Goal: Task Accomplishment & Management: Use online tool/utility

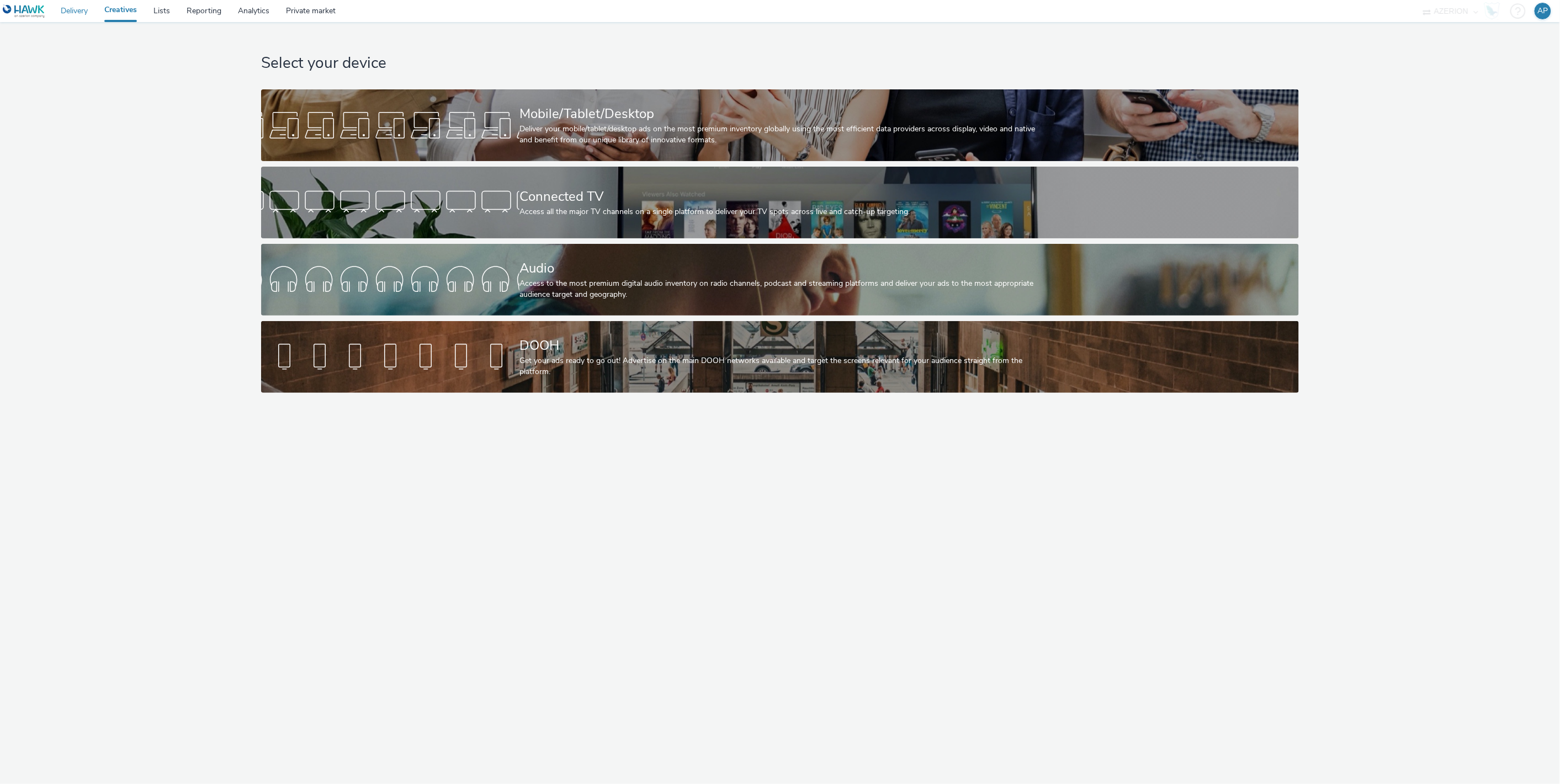
click at [79, 11] on link "Delivery" at bounding box center [74, 11] width 44 height 22
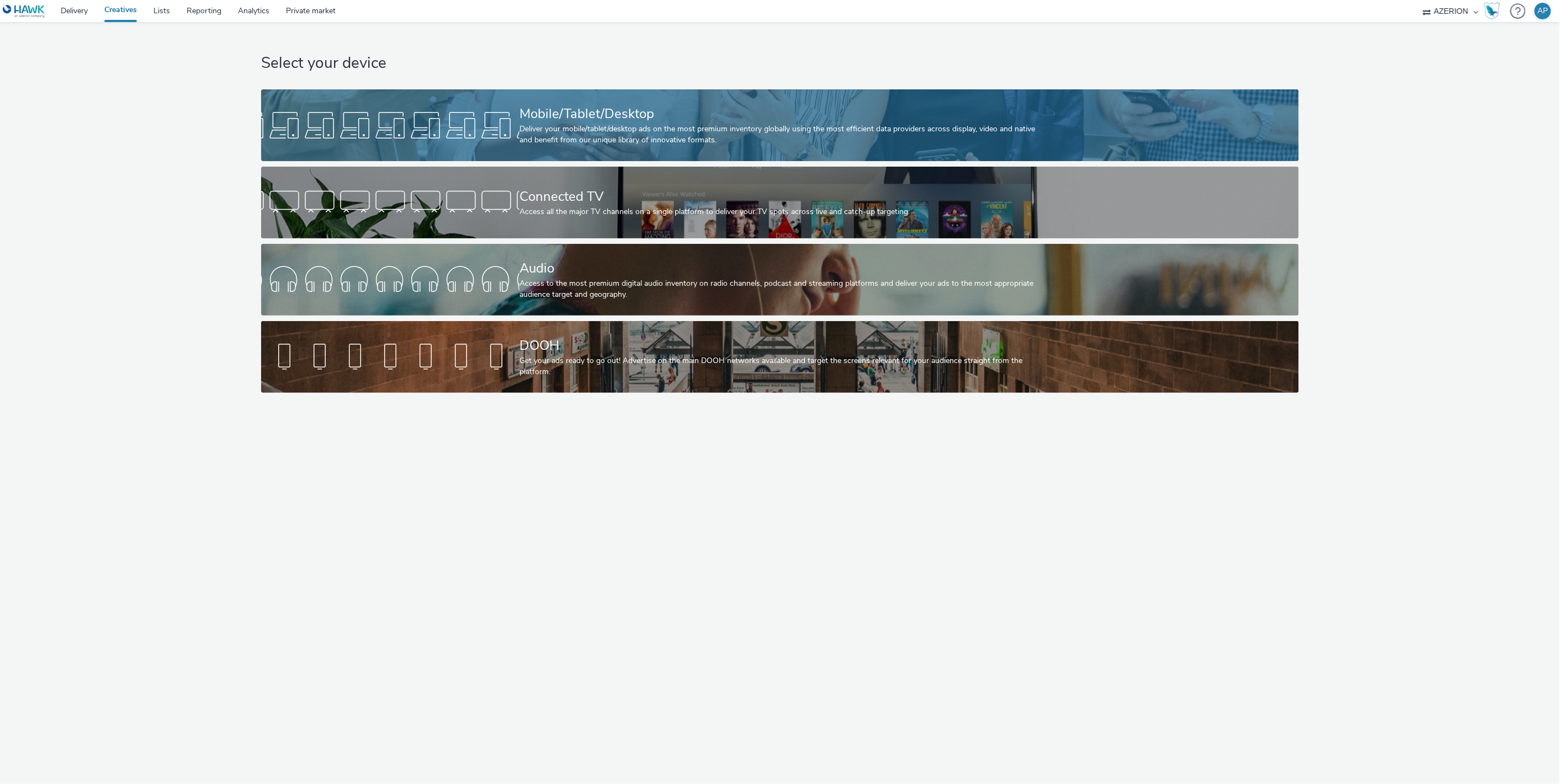
click at [558, 128] on div "Deliver your mobile/tablet/desktop ads on the most premium inventory globally u…" at bounding box center [778, 134] width 517 height 22
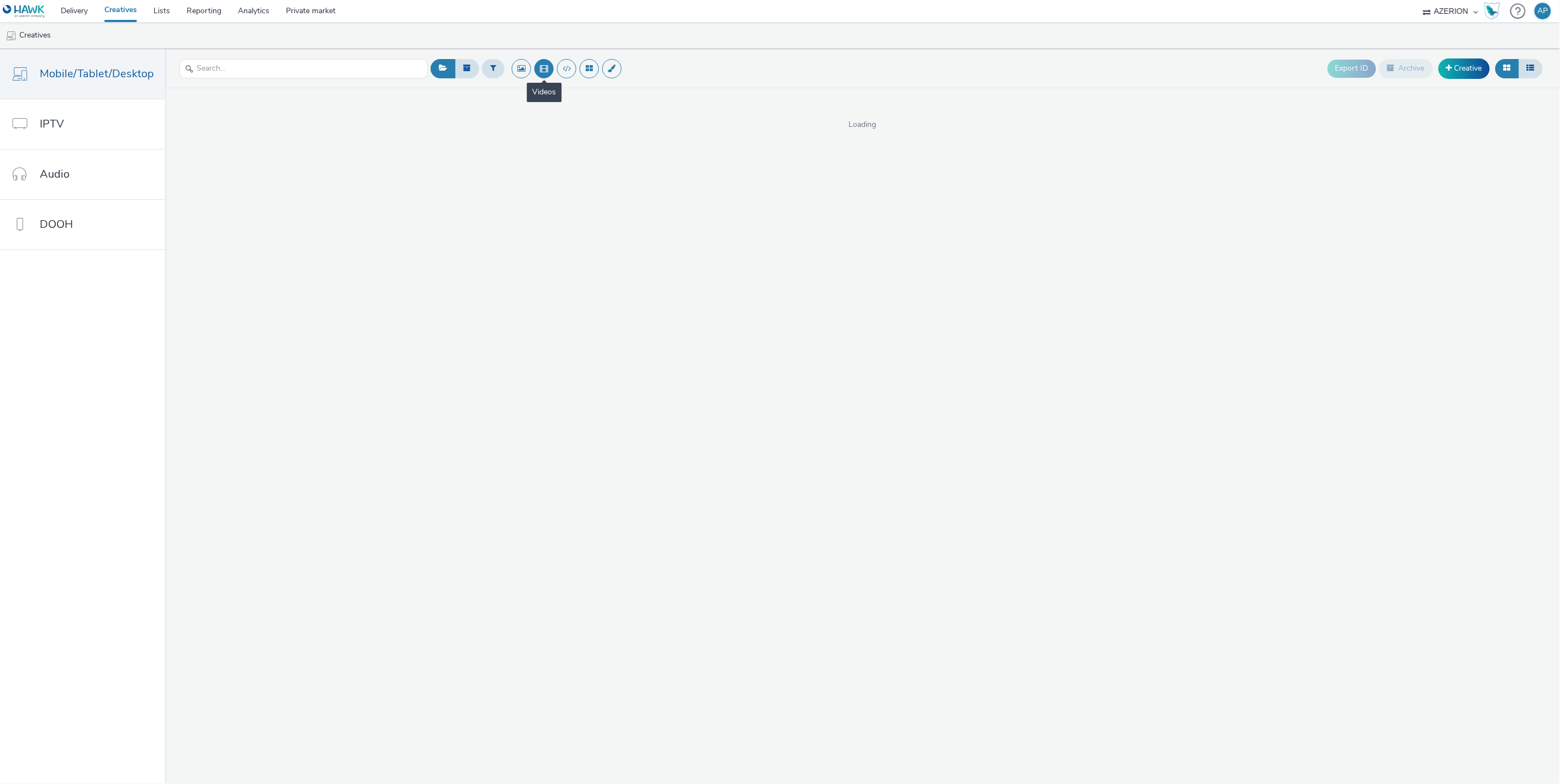
click at [541, 66] on button at bounding box center [544, 69] width 19 height 19
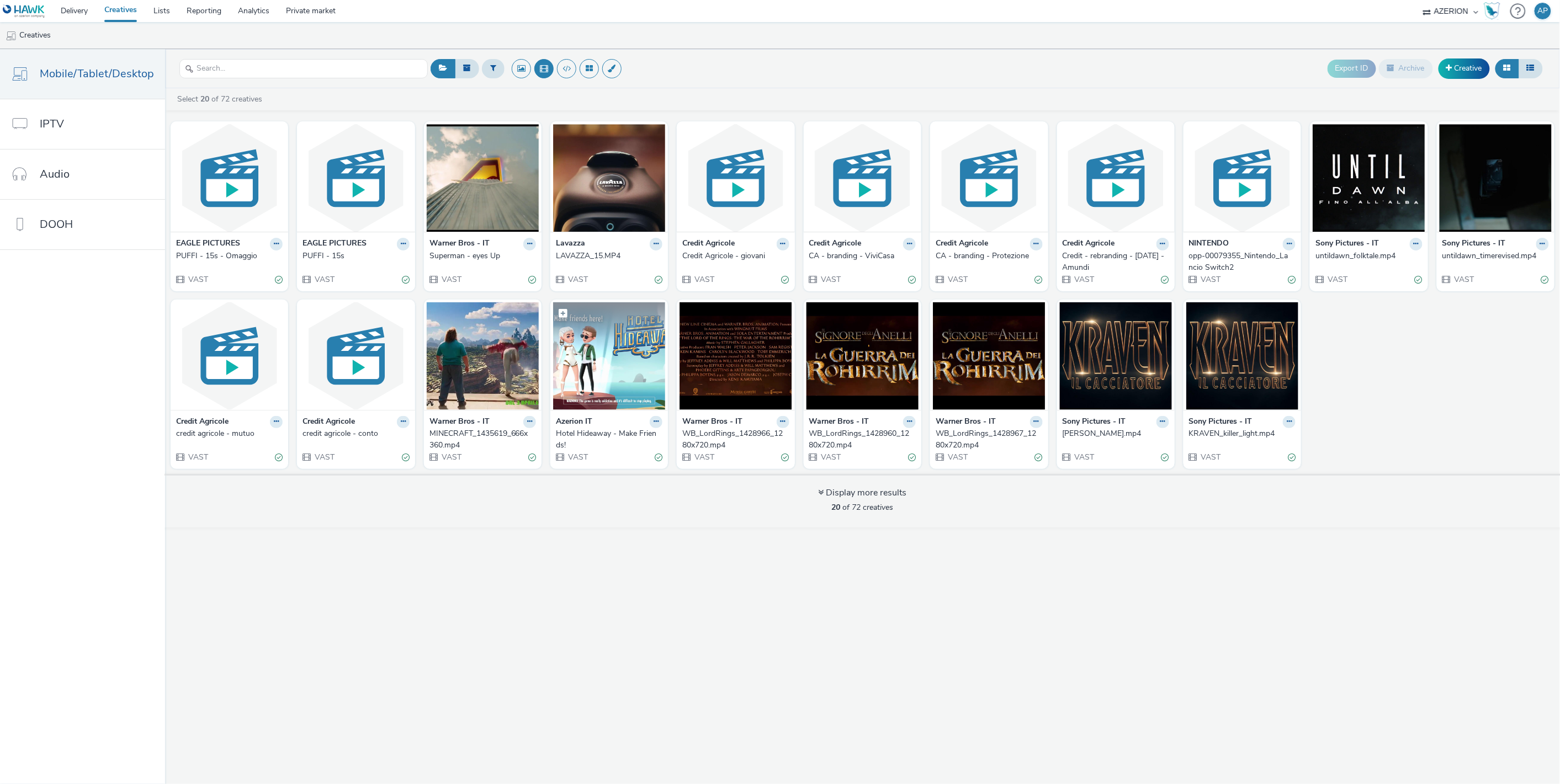
click at [632, 361] on img at bounding box center [609, 357] width 112 height 108
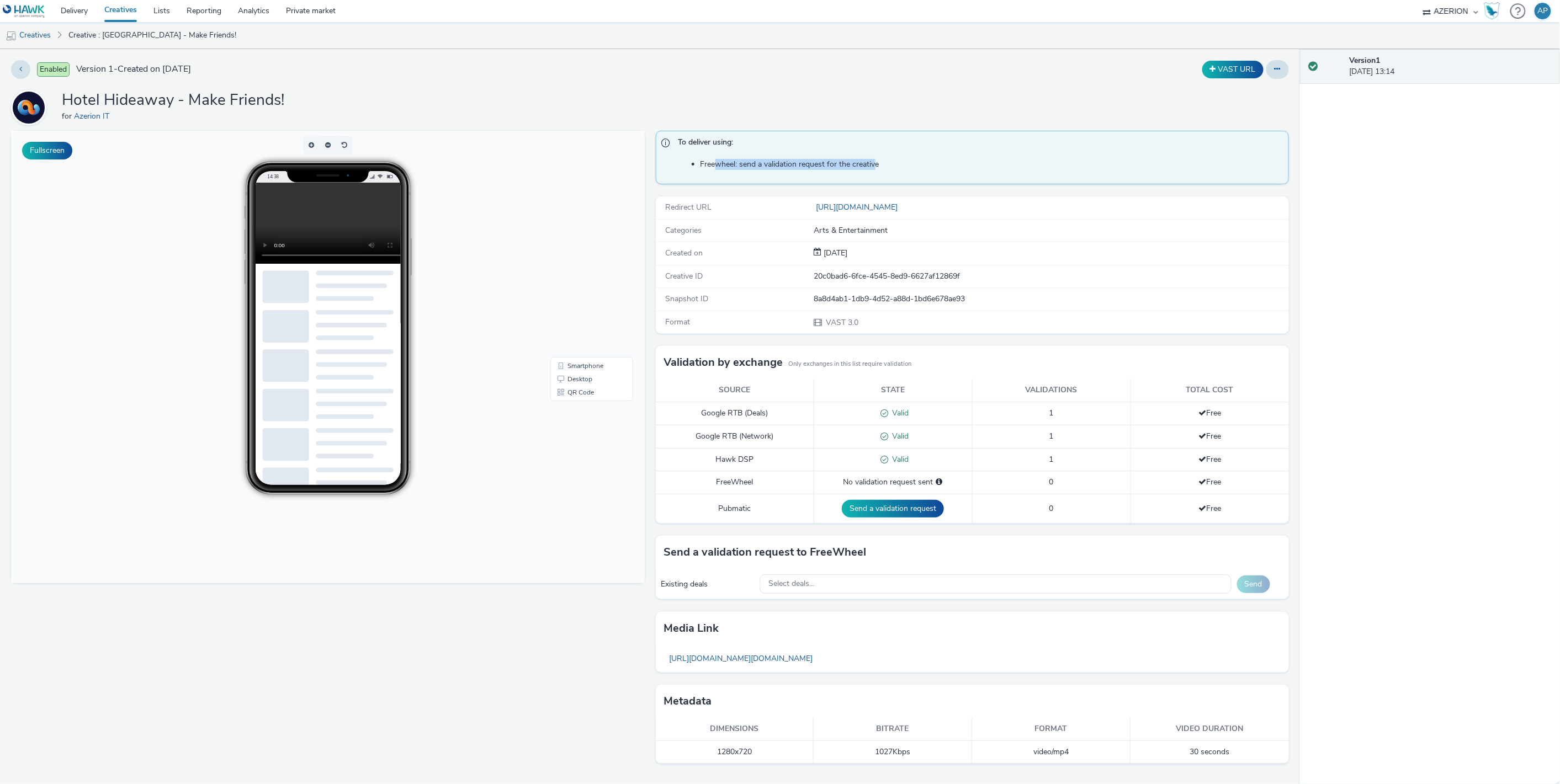
drag, startPoint x: 718, startPoint y: 165, endPoint x: 876, endPoint y: 162, distance: 158.0
click at [876, 162] on li "Freewheel: send a validation request for the creative" at bounding box center [992, 165] width 583 height 11
drag, startPoint x: 715, startPoint y: 165, endPoint x: 836, endPoint y: 165, distance: 121.0
click at [836, 165] on li "Freewheel: send a validation request for the creative" at bounding box center [992, 165] width 583 height 11
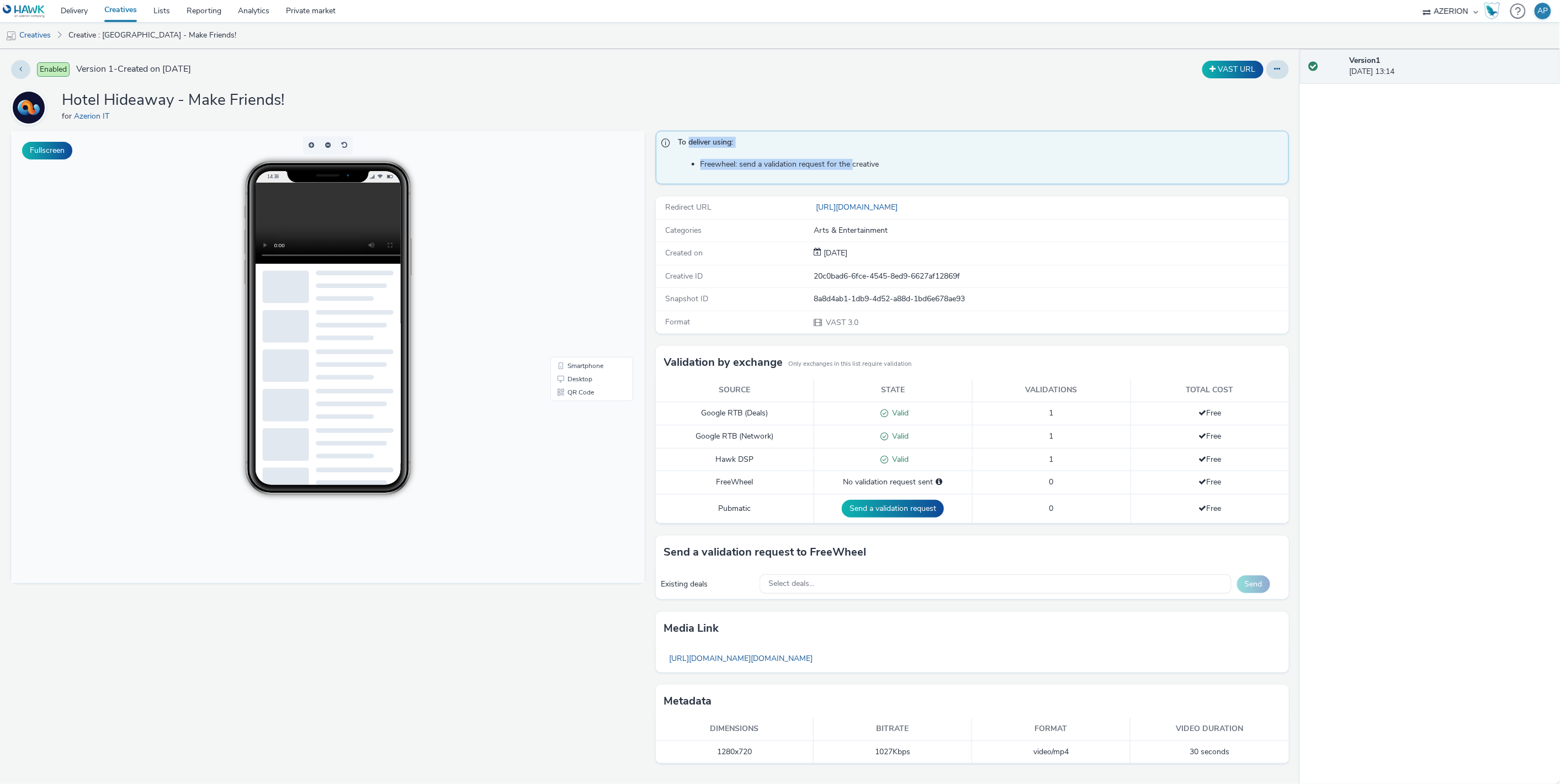
drag, startPoint x: 699, startPoint y: 145, endPoint x: 851, endPoint y: 164, distance: 153.2
click at [851, 164] on div "To deliver using: Freewheel: send a validation request for the creative" at bounding box center [973, 157] width 633 height 53
click at [868, 166] on li "Freewheel: send a validation request for the creative" at bounding box center [992, 165] width 583 height 11
drag, startPoint x: 859, startPoint y: 166, endPoint x: 687, endPoint y: 144, distance: 173.4
click at [687, 144] on div "To deliver using: Freewheel: send a validation request for the creative" at bounding box center [973, 157] width 633 height 53
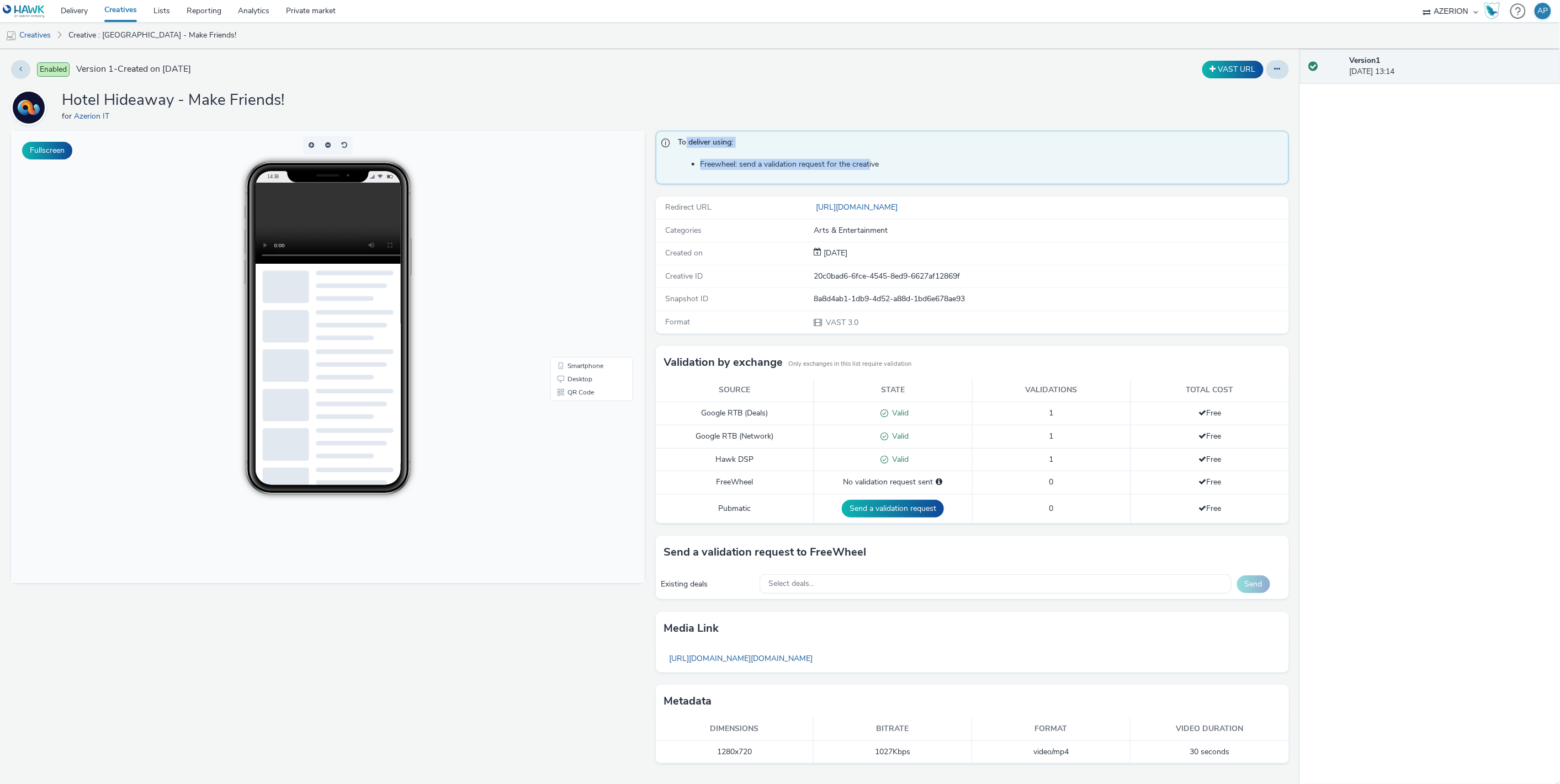
click at [687, 144] on span "To deliver using:" at bounding box center [978, 144] width 600 height 15
drag, startPoint x: 691, startPoint y: 142, endPoint x: 865, endPoint y: 166, distance: 175.6
click at [865, 166] on div "To deliver using: Freewheel: send a validation request for the creative" at bounding box center [973, 157] width 633 height 53
click at [865, 166] on li "Freewheel: send a validation request for the creative" at bounding box center [992, 165] width 583 height 11
drag, startPoint x: 858, startPoint y: 484, endPoint x: 924, endPoint y: 480, distance: 66.1
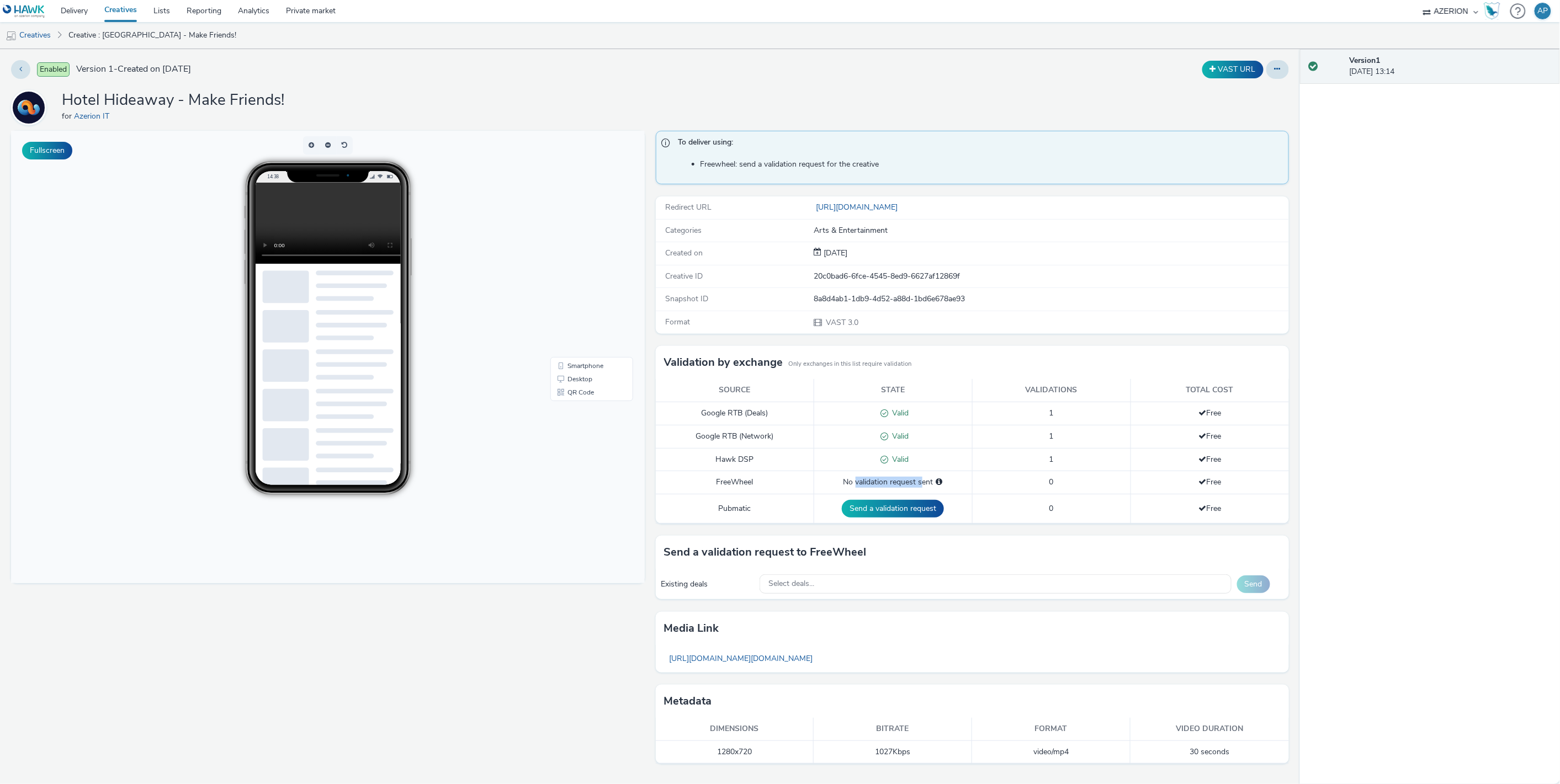
click at [924, 480] on div "No validation request sent" at bounding box center [893, 483] width 147 height 11
drag, startPoint x: 729, startPoint y: 478, endPoint x: 1195, endPoint y: 478, distance: 466.0
click at [1195, 478] on tr "FreeWheel No validation request sent 0 Free" at bounding box center [973, 482] width 633 height 22
drag, startPoint x: 1195, startPoint y: 478, endPoint x: 1130, endPoint y: 449, distance: 71.2
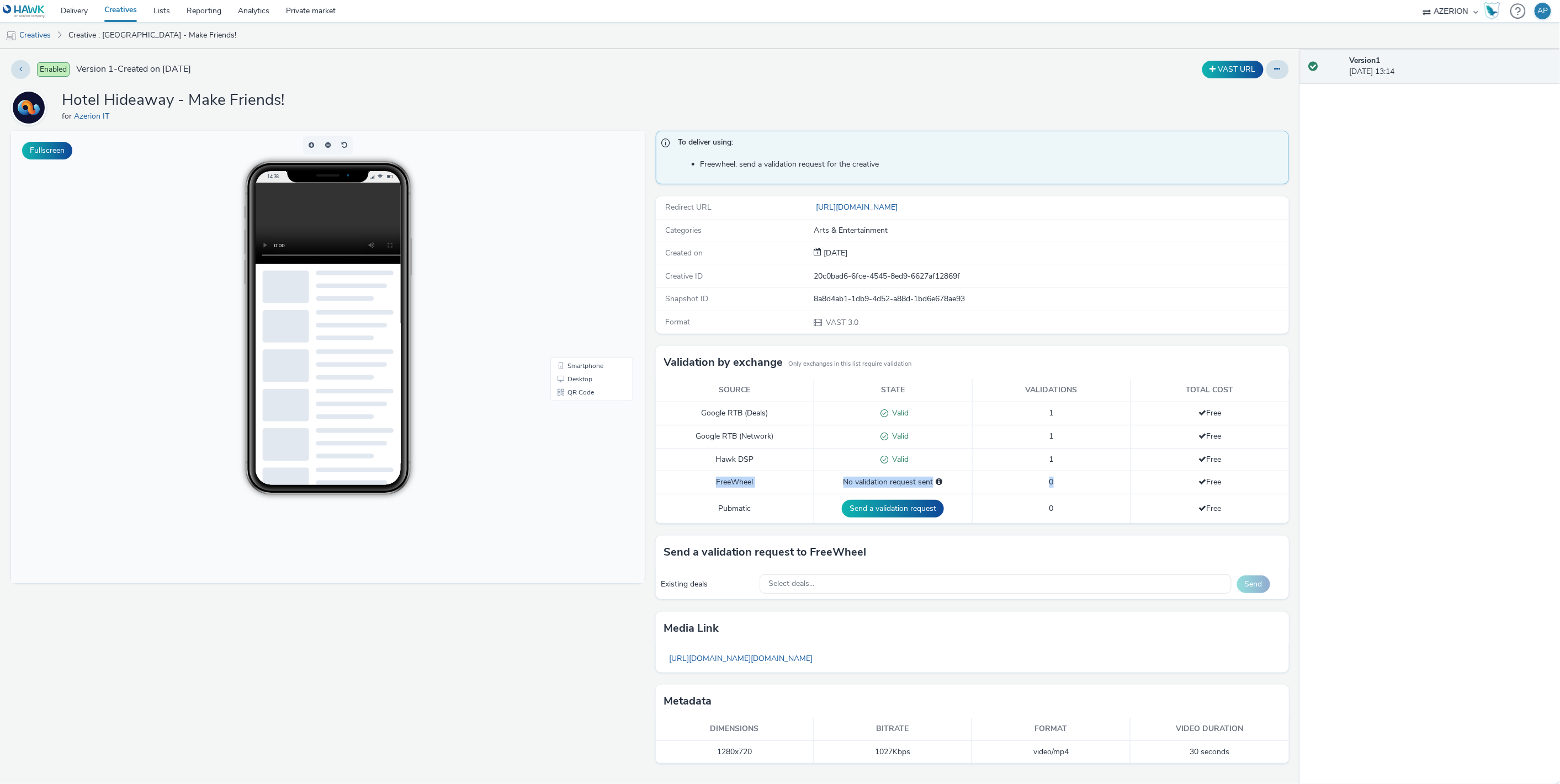
click at [1196, 478] on td "Free" at bounding box center [1210, 482] width 159 height 22
click at [819, 202] on link "[URL][DOMAIN_NAME]" at bounding box center [858, 207] width 88 height 10
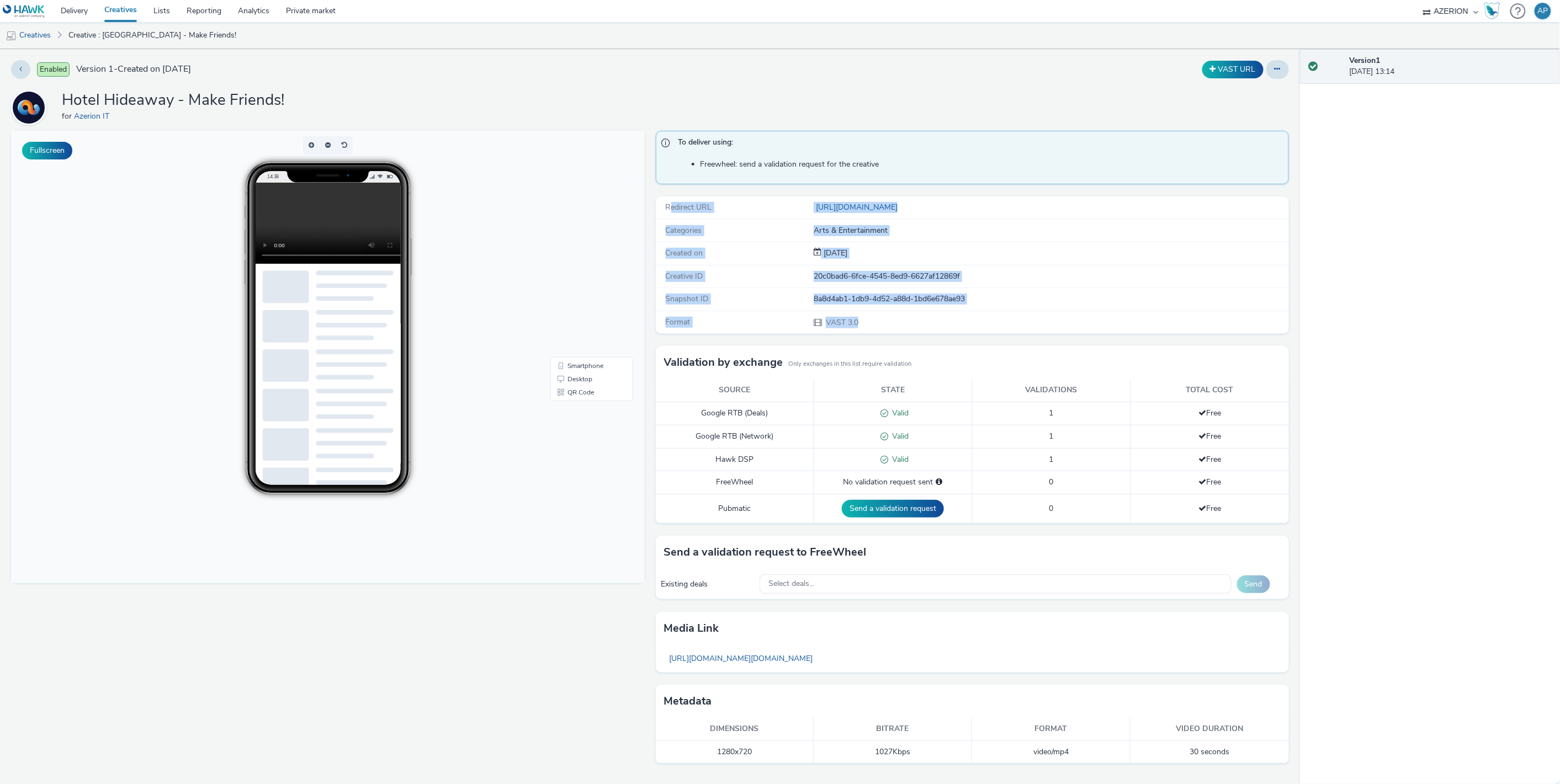
drag, startPoint x: 670, startPoint y: 207, endPoint x: 908, endPoint y: 326, distance: 266.1
click at [908, 326] on div "Redirect URL https://www.hotelhideawaythegame.com/ Categories Arts & Entertainm…" at bounding box center [973, 265] width 633 height 137
click at [908, 326] on div "VAST 3.0" at bounding box center [1051, 322] width 474 height 12
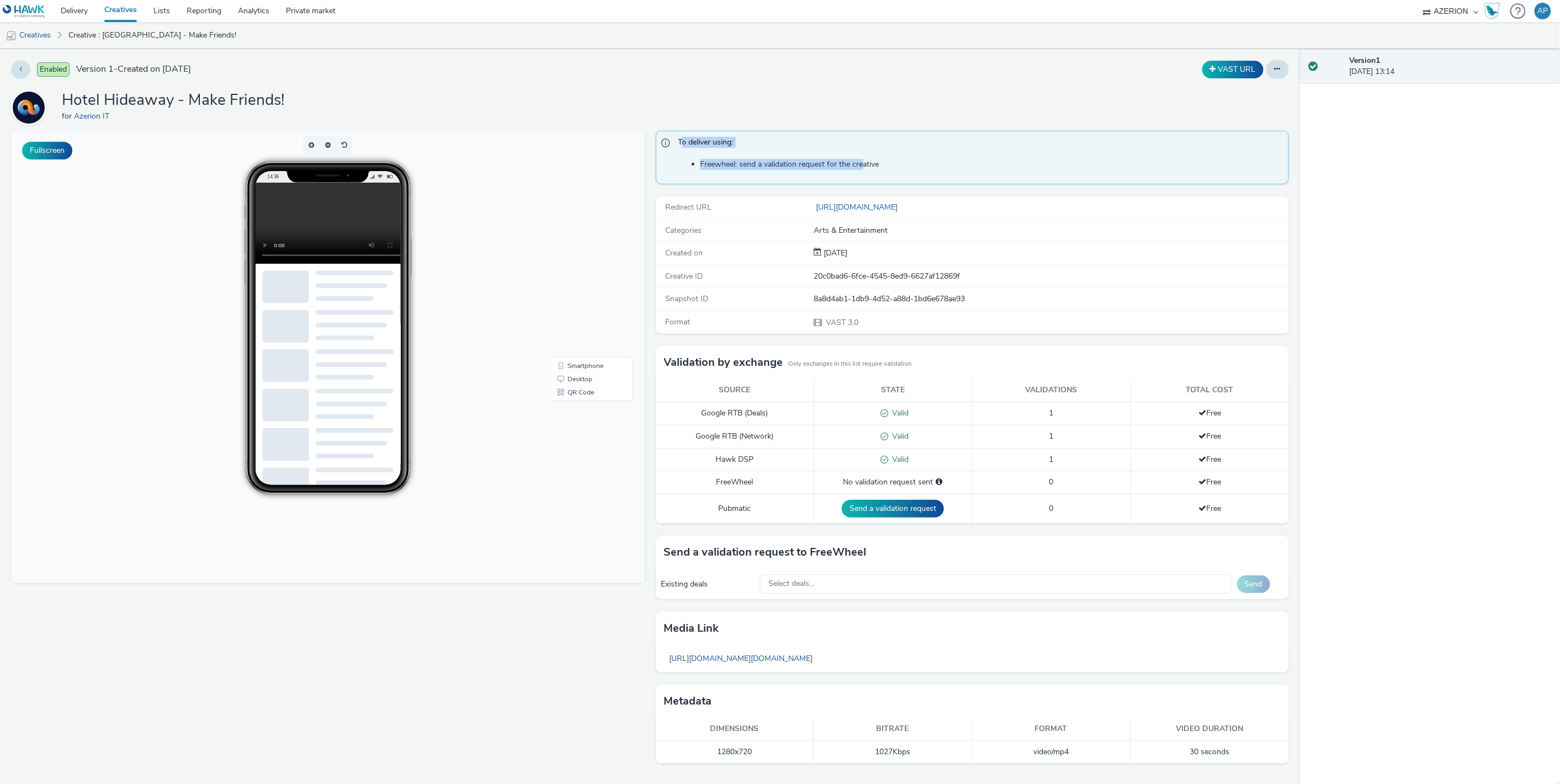
drag, startPoint x: 685, startPoint y: 141, endPoint x: 864, endPoint y: 160, distance: 180.0
click at [864, 160] on div "To deliver using: Freewheel: send a validation request for the creative" at bounding box center [973, 157] width 633 height 53
click at [864, 160] on li "Freewheel: send a validation request for the creative" at bounding box center [992, 165] width 583 height 11
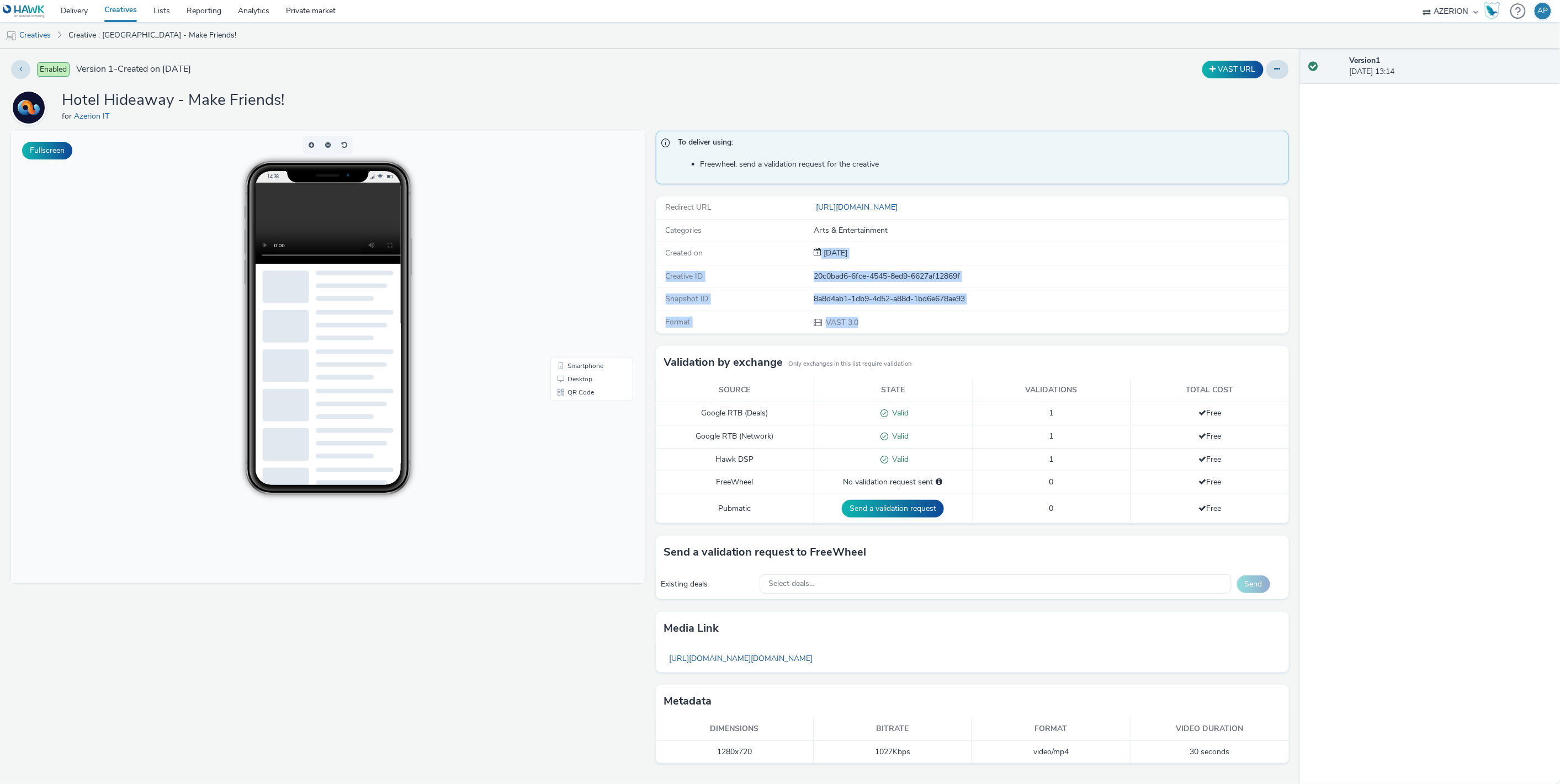
drag, startPoint x: 874, startPoint y: 321, endPoint x: 763, endPoint y: 252, distance: 130.7
click at [763, 252] on div "Redirect URL https://www.hotelhideawaythegame.com/ Categories Arts & Entertainm…" at bounding box center [973, 265] width 633 height 137
click at [763, 252] on div "Created on" at bounding box center [736, 253] width 157 height 11
click at [764, 483] on td "FreeWheel" at bounding box center [735, 482] width 159 height 22
click at [869, 481] on div "No validation request sent" at bounding box center [893, 483] width 147 height 11
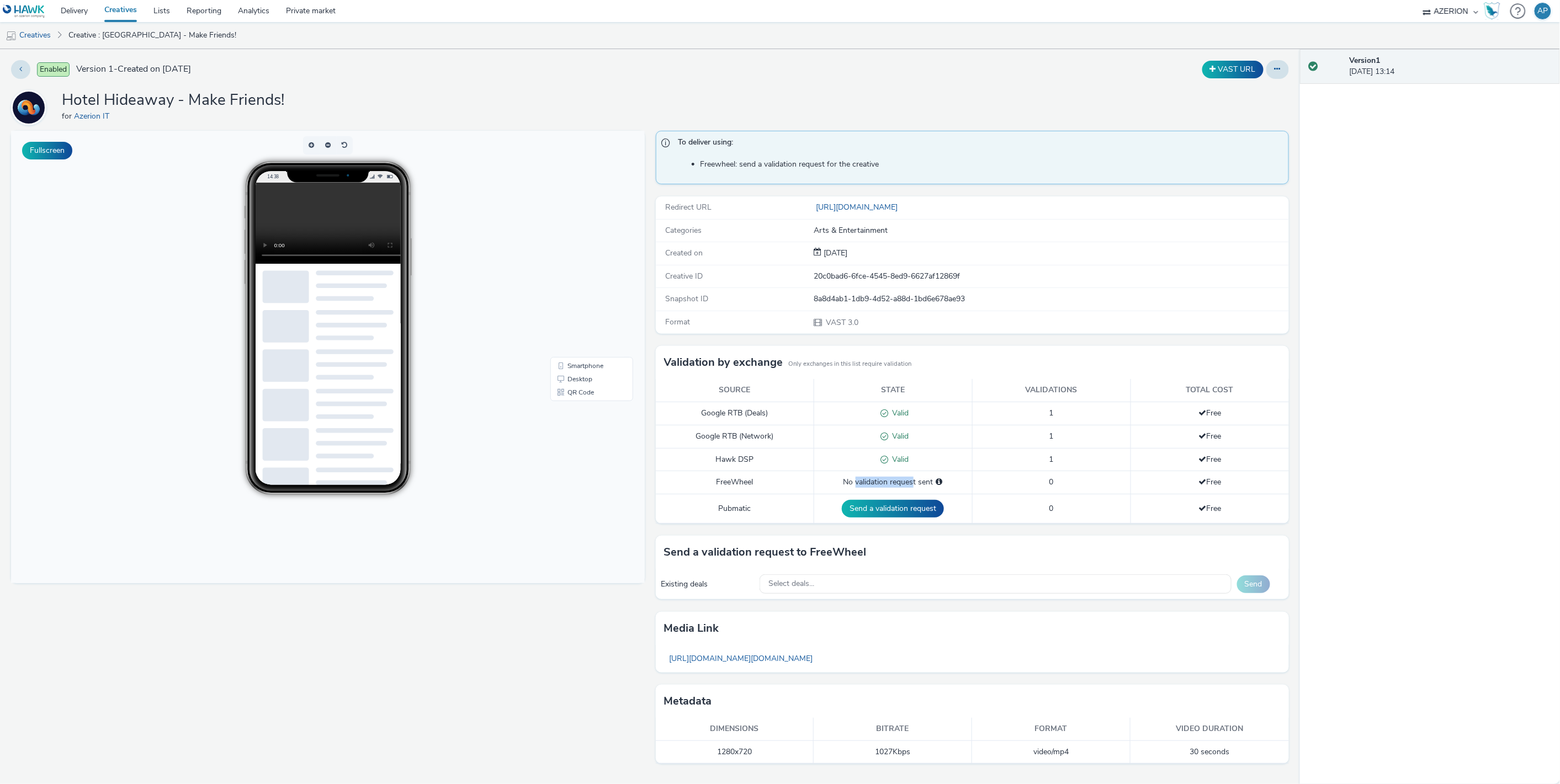
drag, startPoint x: 855, startPoint y: 480, endPoint x: 915, endPoint y: 480, distance: 60.0
click at [915, 480] on div "No validation request sent" at bounding box center [893, 483] width 147 height 11
drag, startPoint x: 915, startPoint y: 480, endPoint x: 934, endPoint y: 483, distance: 19.2
click at [916, 480] on div "No validation request sent" at bounding box center [893, 483] width 147 height 11
click at [939, 483] on span "Please select a deal below and click on Send to send a validation request to Fr…" at bounding box center [939, 481] width 7 height 8
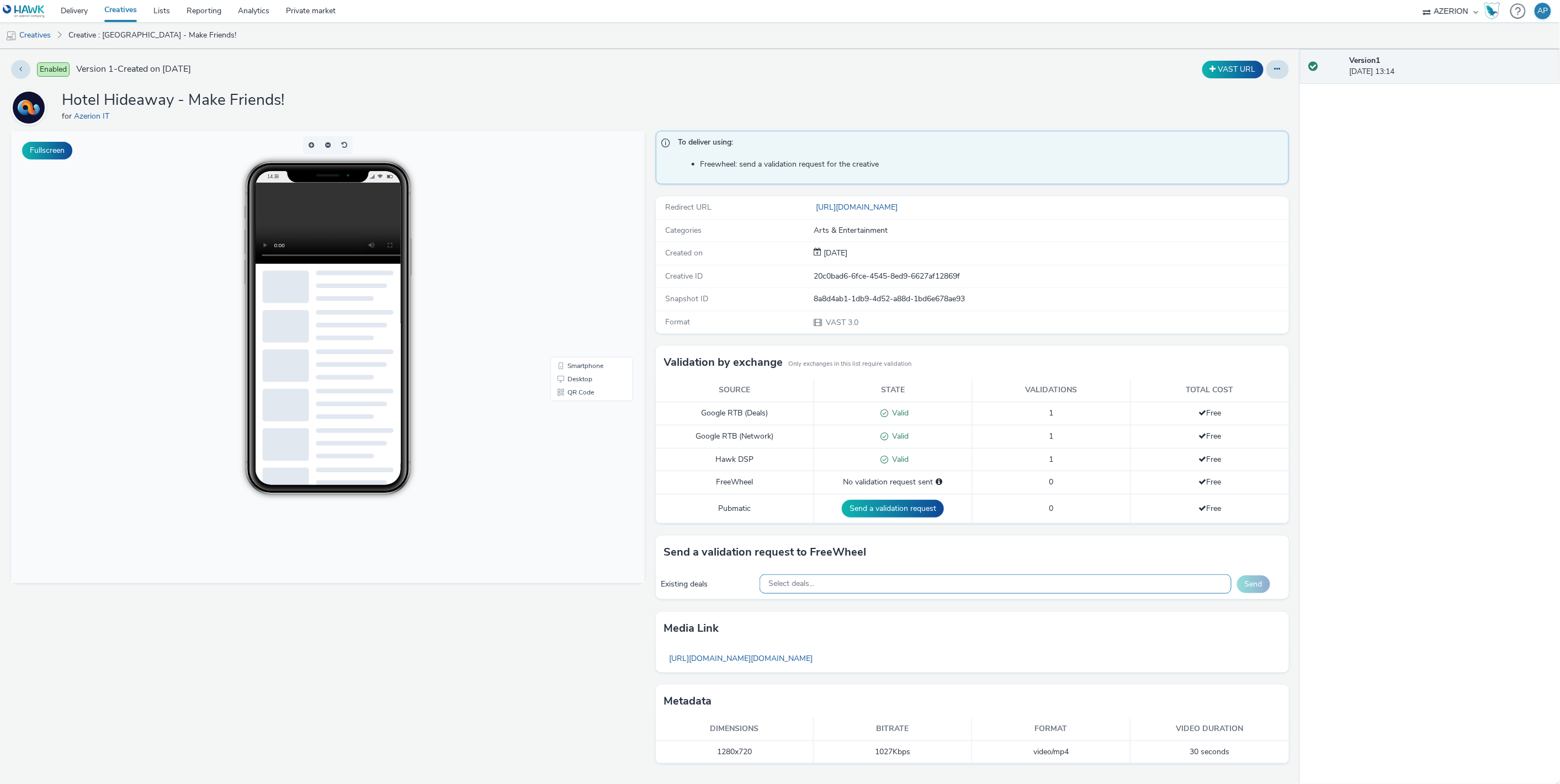
click at [810, 583] on span "Select deals..." at bounding box center [792, 584] width 46 height 9
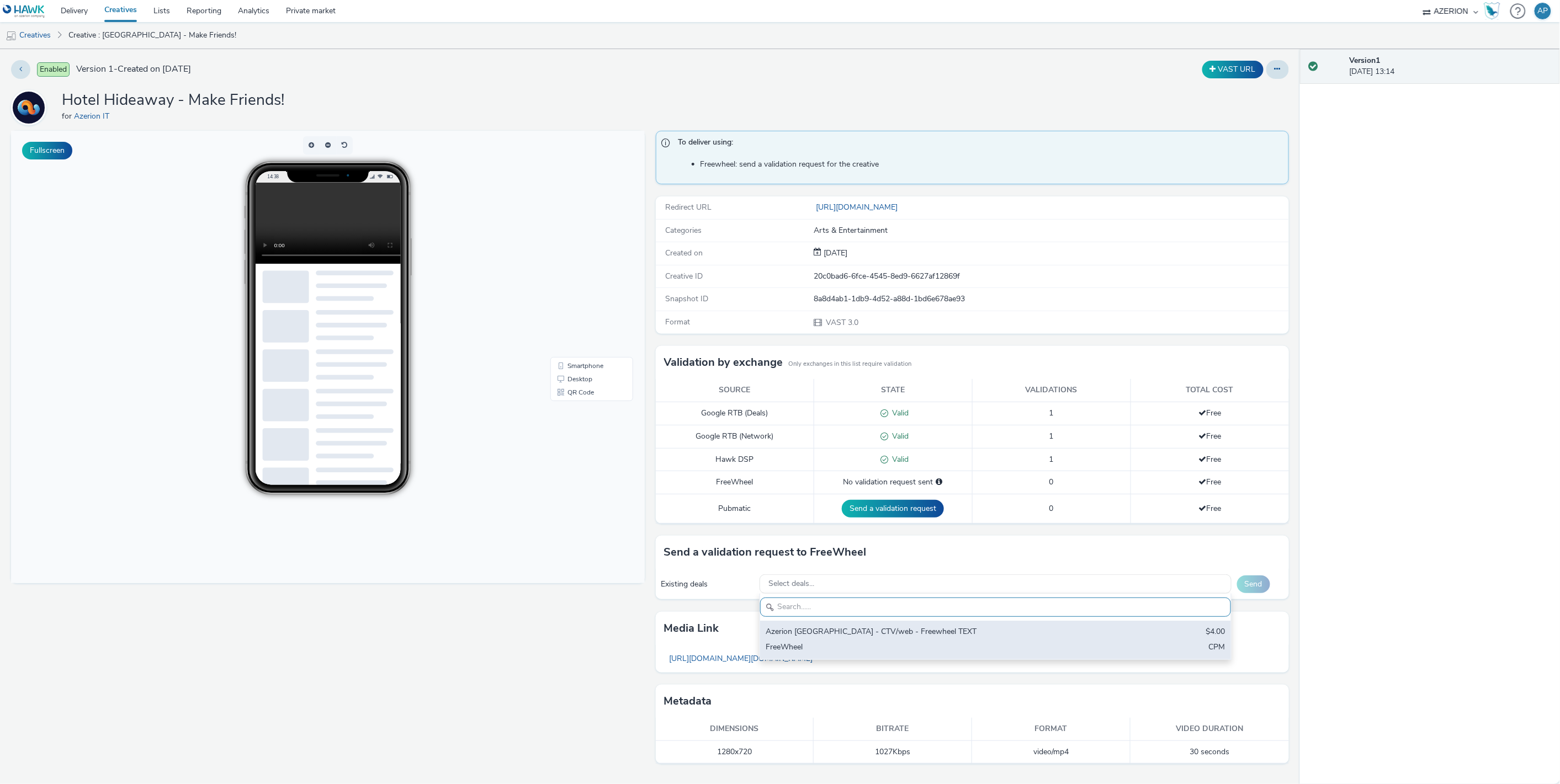
click at [791, 636] on div "Azerion [GEOGRAPHIC_DATA] - CTV/web - Freewheel TEXT" at bounding box center [917, 633] width 304 height 13
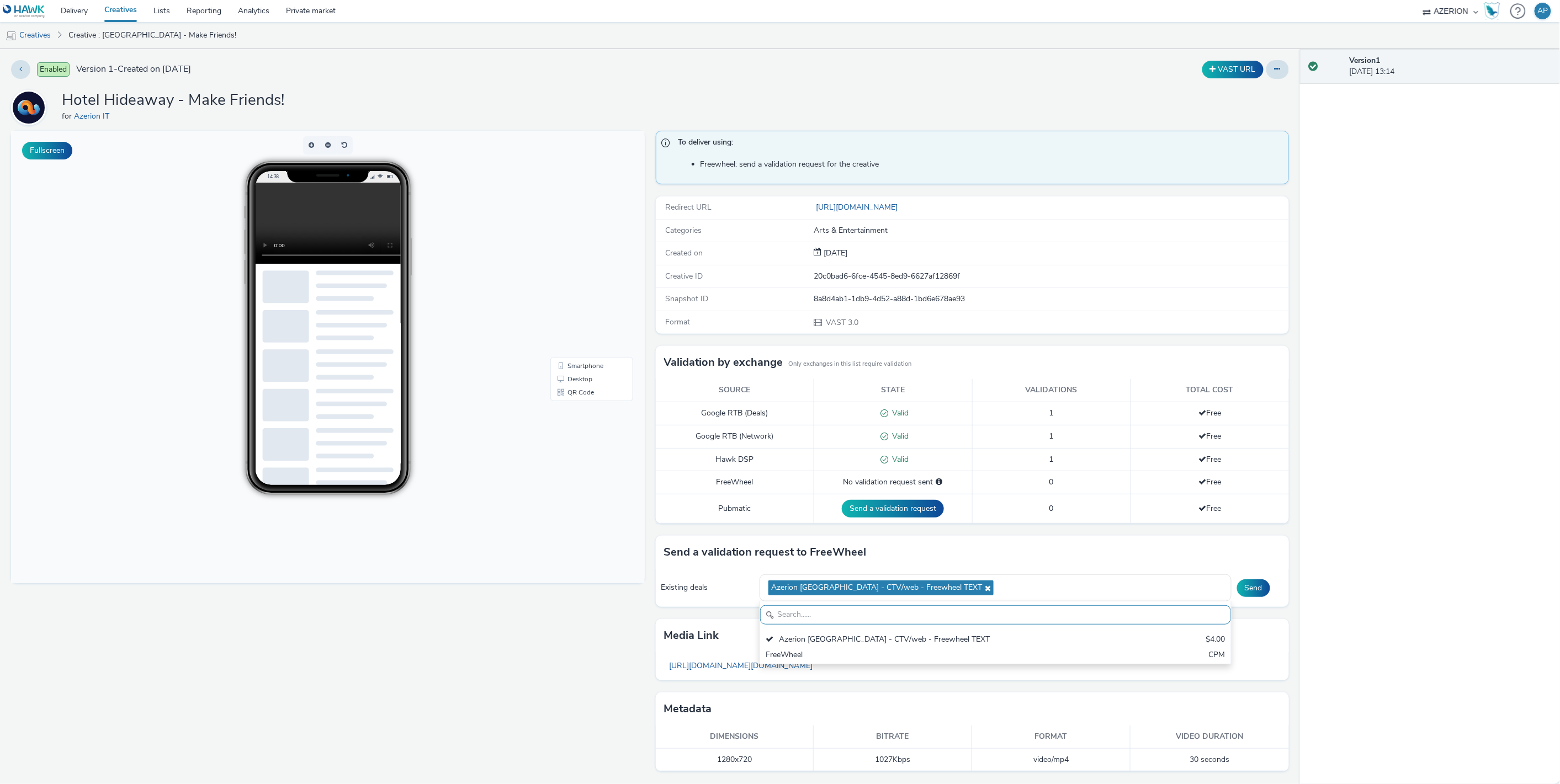
click at [1090, 553] on div "Send a validation request to FreeWheel" at bounding box center [973, 552] width 633 height 33
click at [1245, 590] on button "Send" at bounding box center [1254, 588] width 33 height 18
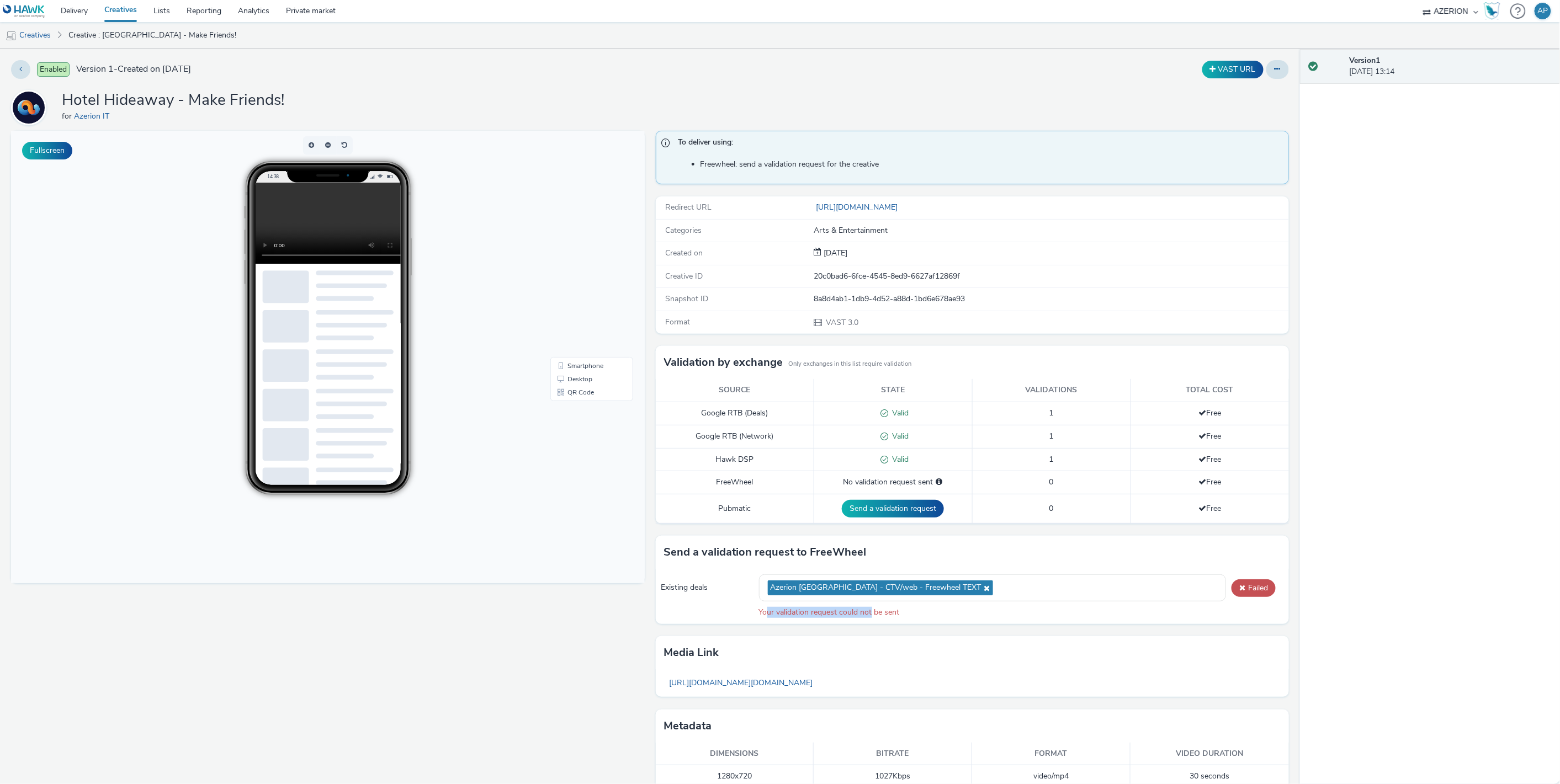
drag, startPoint x: 784, startPoint y: 613, endPoint x: 865, endPoint y: 613, distance: 81.0
click at [865, 613] on div "Your validation request could not be sent" at bounding box center [1021, 613] width 524 height 11
drag, startPoint x: 865, startPoint y: 613, endPoint x: 873, endPoint y: 614, distance: 8.1
click at [866, 613] on div "Your validation request could not be sent" at bounding box center [1021, 613] width 524 height 11
drag, startPoint x: 873, startPoint y: 614, endPoint x: 780, endPoint y: 610, distance: 93.1
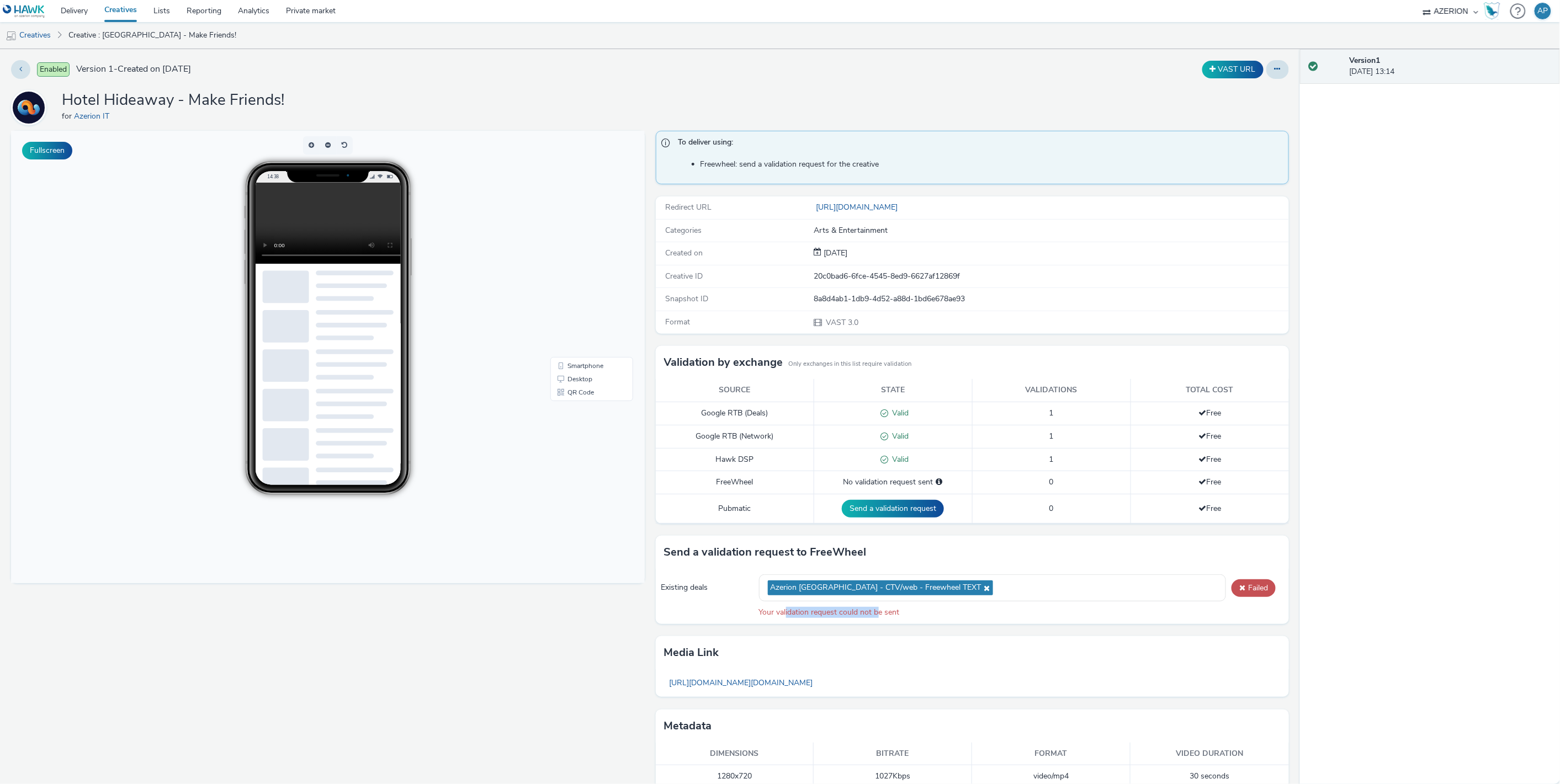
click at [780, 610] on div "Your validation request could not be sent" at bounding box center [1021, 613] width 524 height 11
click at [780, 611] on div "Your validation request could not be sent" at bounding box center [1021, 613] width 524 height 11
click at [1051, 599] on div "Azerion [GEOGRAPHIC_DATA] - CTV/web - Freewheel TEXT" at bounding box center [993, 588] width 468 height 27
click at [684, 620] on div "Existing deals Azerion Italy - CTV/web - Freewheel TEXT Azerion Italy - CTV/web…" at bounding box center [973, 596] width 633 height 54
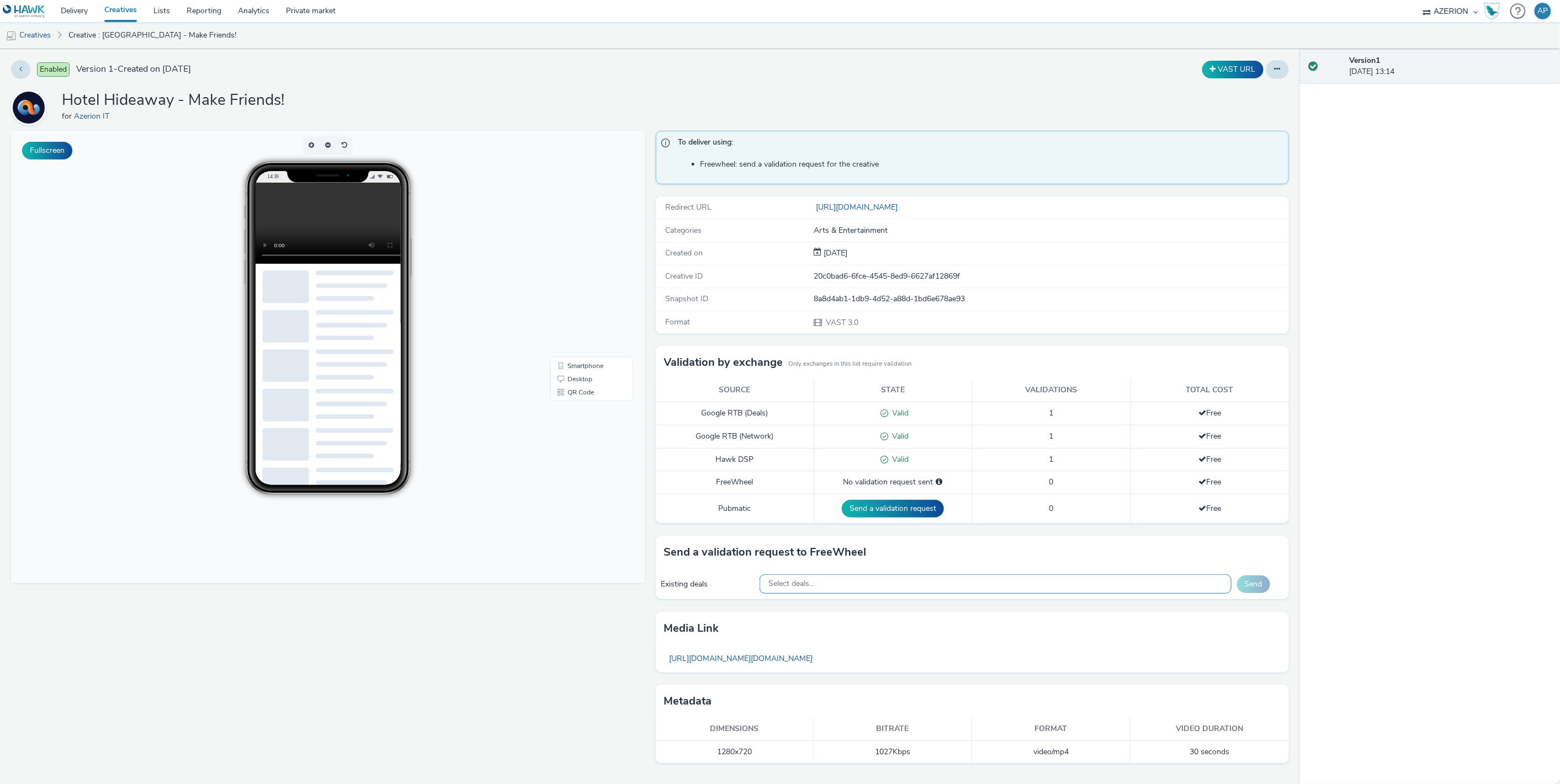
click at [833, 582] on div "Select deals..." at bounding box center [995, 584] width 471 height 19
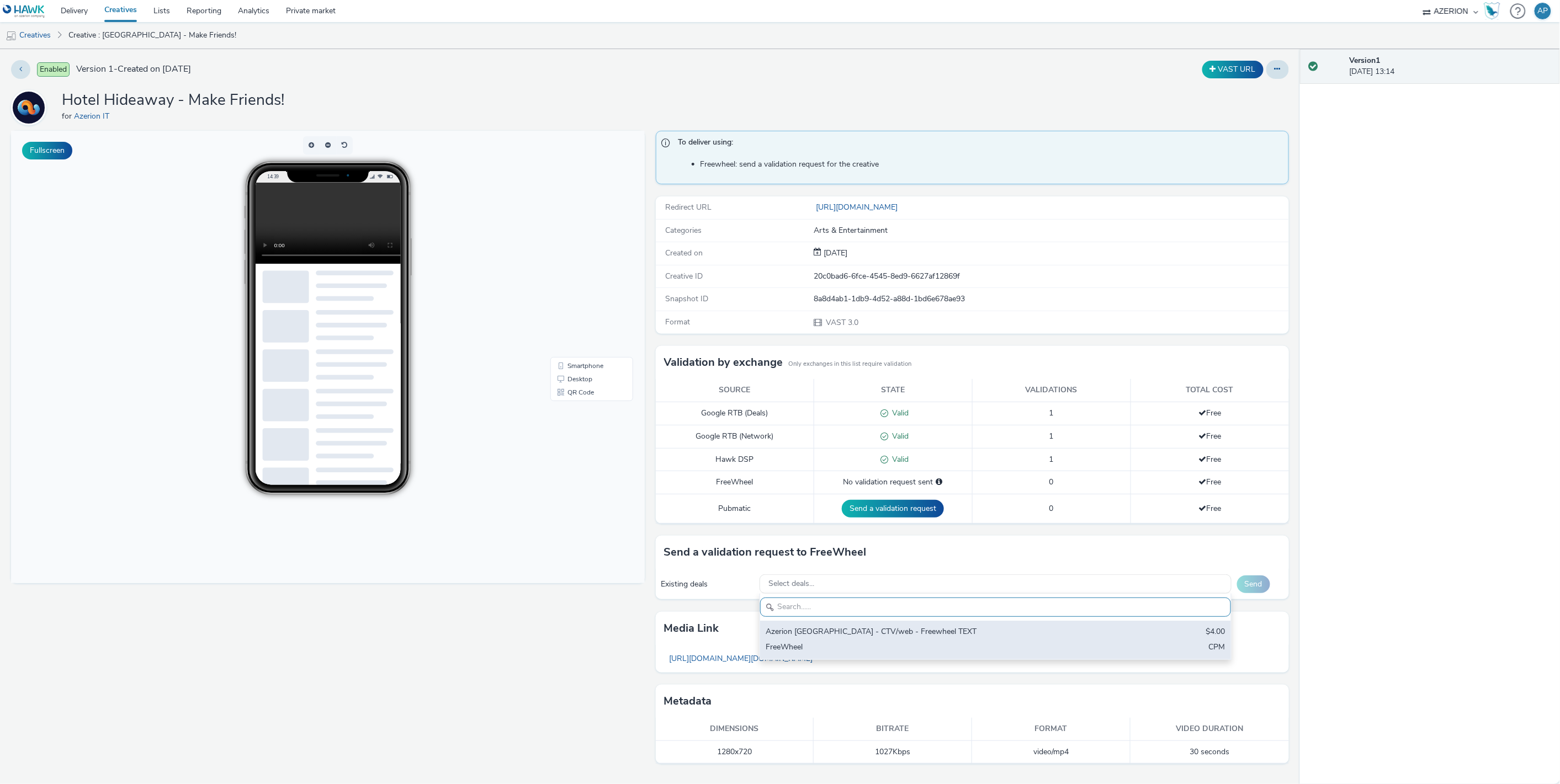
click at [813, 641] on div "Azerion [GEOGRAPHIC_DATA] - CTV/web - Freewheel TEXT $4.00 FreeWheel CPM" at bounding box center [995, 640] width 471 height 39
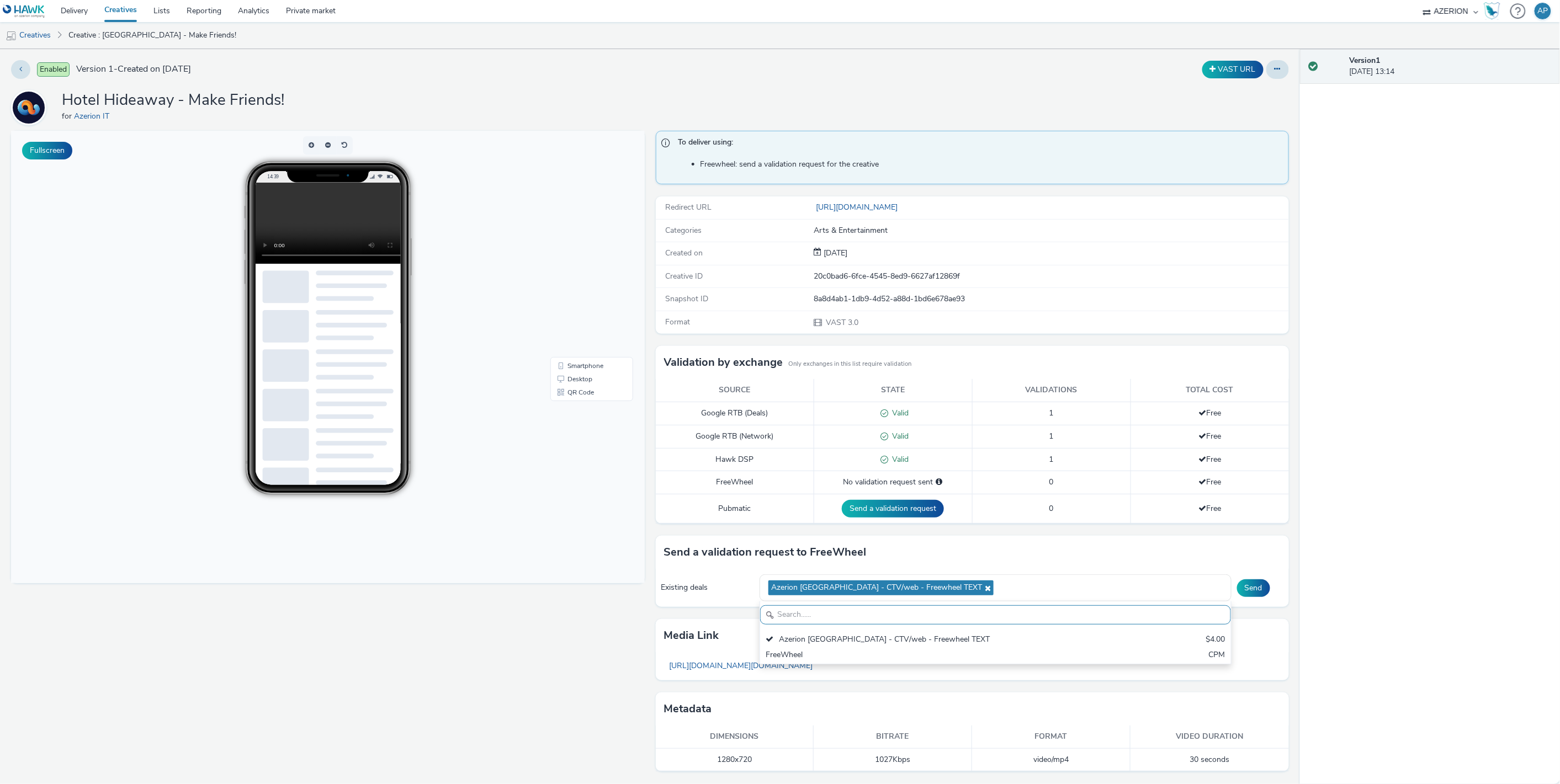
click at [1266, 553] on div "Send a validation request to FreeWheel" at bounding box center [973, 552] width 633 height 33
click at [1252, 585] on button "Send" at bounding box center [1254, 588] width 33 height 18
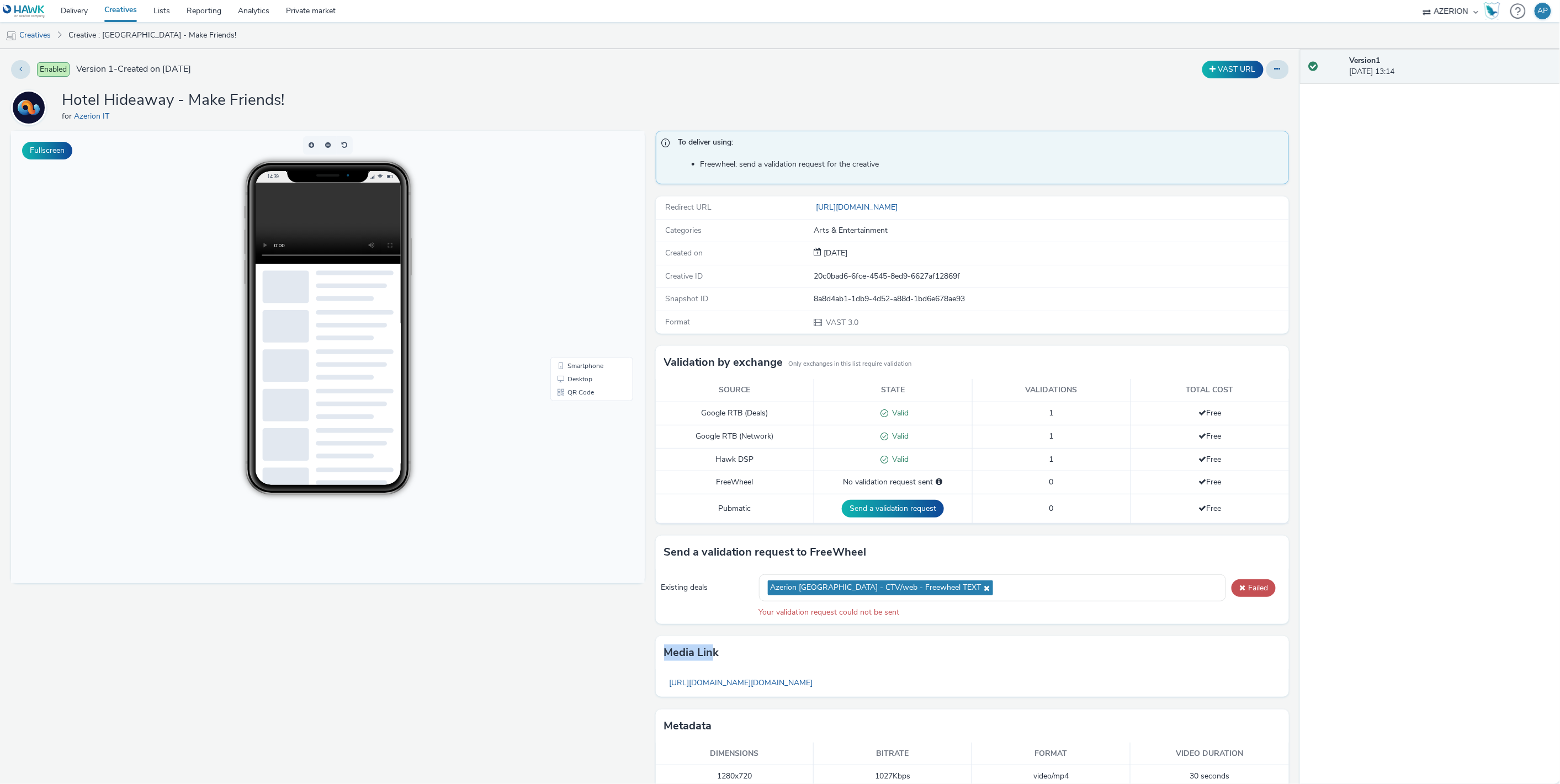
drag, startPoint x: 660, startPoint y: 654, endPoint x: 707, endPoint y: 653, distance: 47.0
click at [707, 653] on h3 "Media link" at bounding box center [692, 653] width 55 height 16
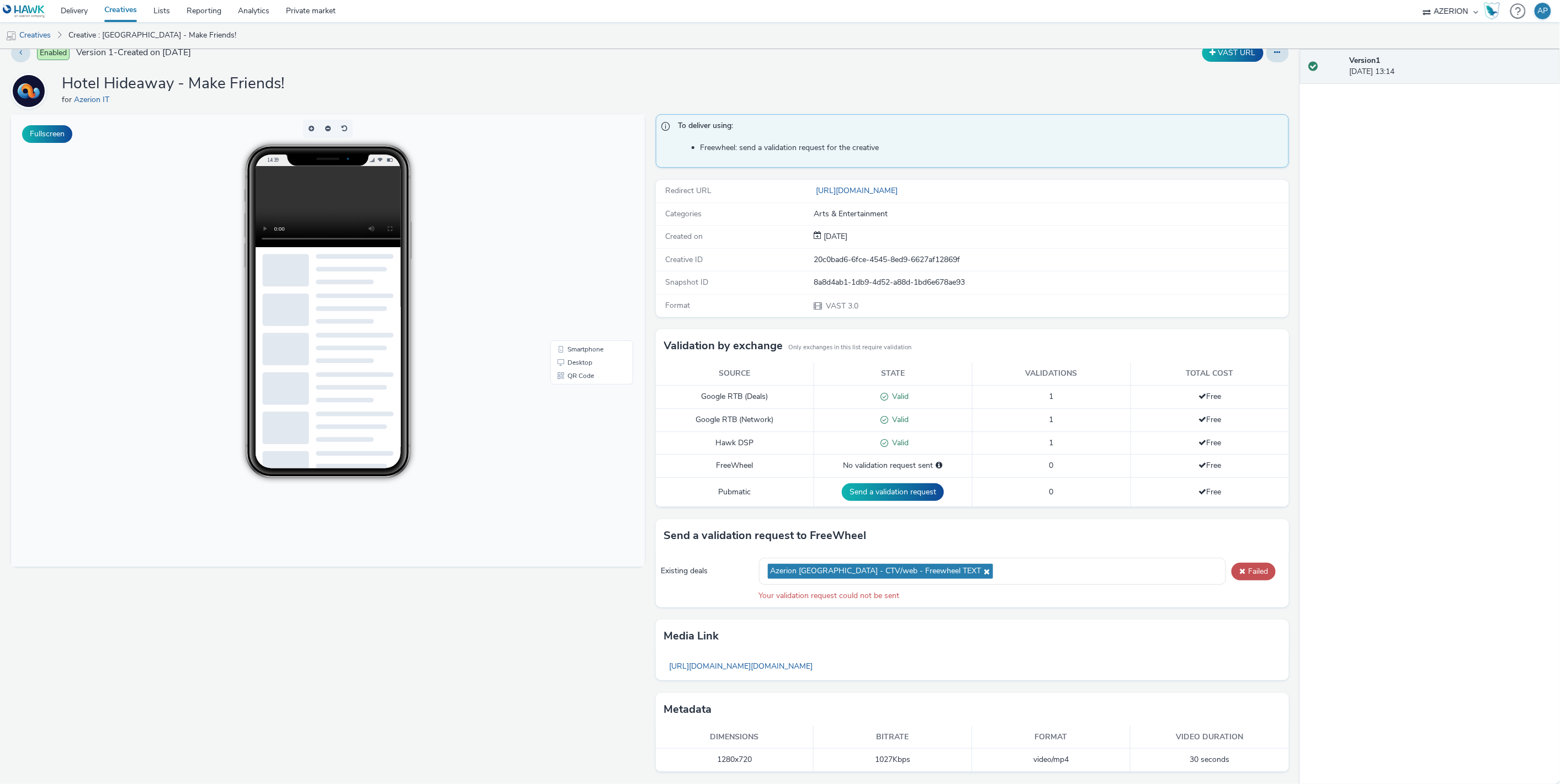
scroll to position [17, 0]
click at [721, 664] on link "[URL][DOMAIN_NAME][DOMAIN_NAME]" at bounding box center [741, 667] width 154 height 22
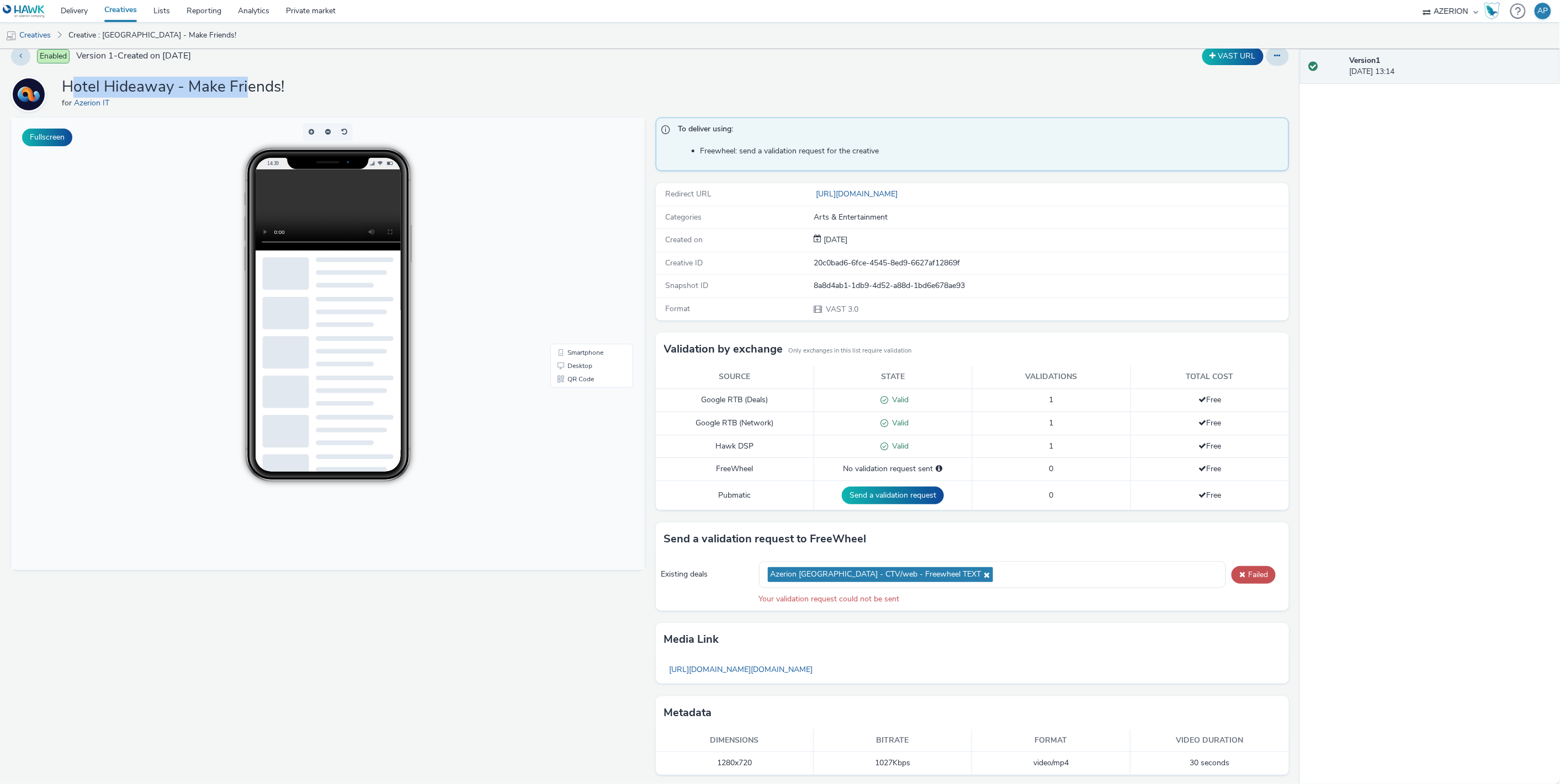
drag, startPoint x: 74, startPoint y: 87, endPoint x: 248, endPoint y: 91, distance: 174.0
click at [248, 91] on h1 "Hotel Hideaway - Make Friends!" at bounding box center [173, 87] width 222 height 21
click at [250, 91] on h1 "Hotel Hideaway - Make Friends!" at bounding box center [173, 87] width 222 height 21
drag, startPoint x: 572, startPoint y: 52, endPoint x: 469, endPoint y: 7, distance: 112.4
click at [571, 52] on div "Enabled Version 1 - Created on [DATE]" at bounding box center [394, 56] width 767 height 19
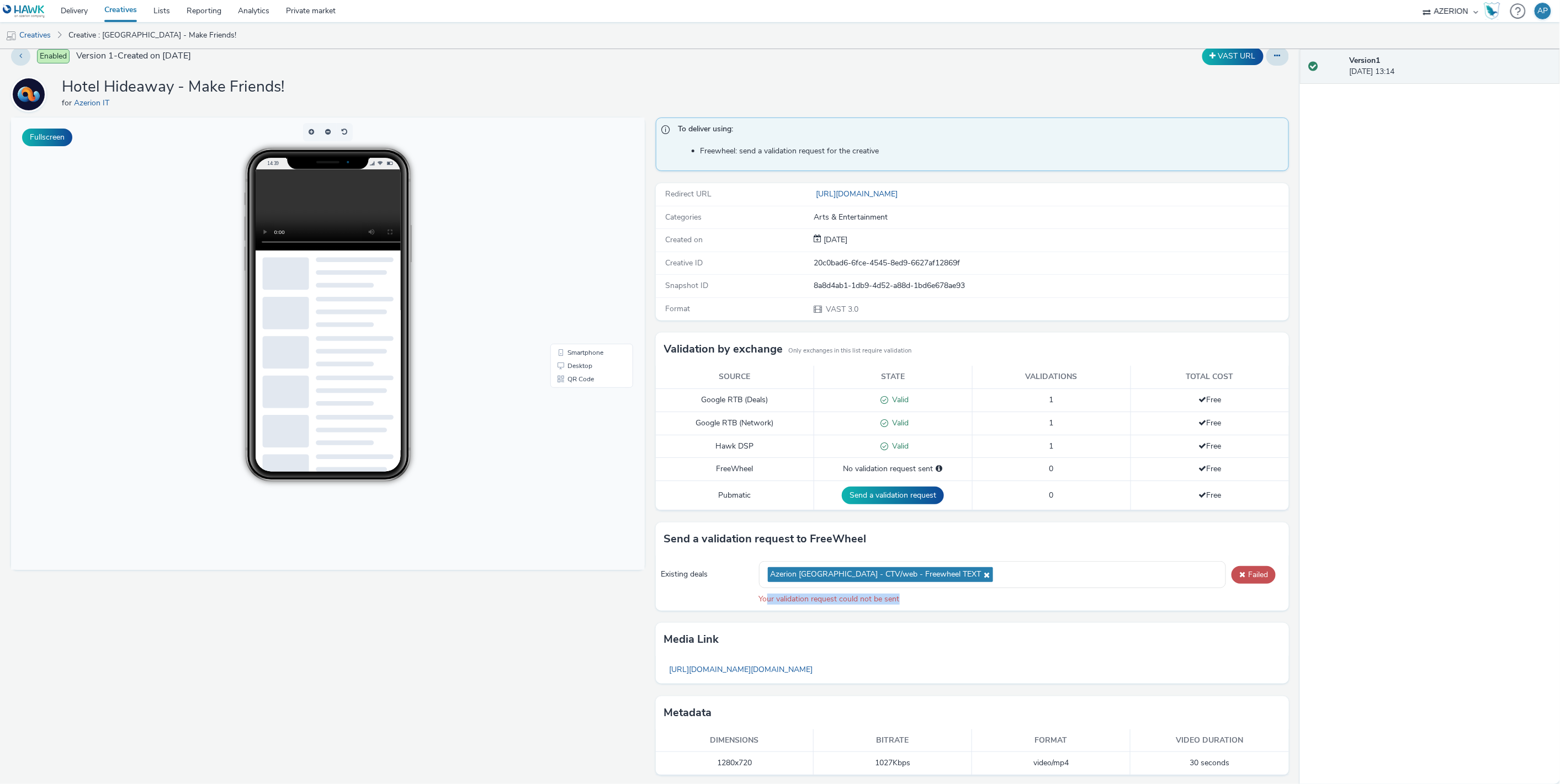
drag, startPoint x: 763, startPoint y: 599, endPoint x: 899, endPoint y: 599, distance: 136.0
click at [899, 599] on div "Your validation request could not be sent" at bounding box center [1021, 599] width 524 height 11
drag, startPoint x: 901, startPoint y: 597, endPoint x: 767, endPoint y: 595, distance: 134.0
click at [767, 595] on div "Your validation request could not be sent" at bounding box center [1021, 599] width 524 height 11
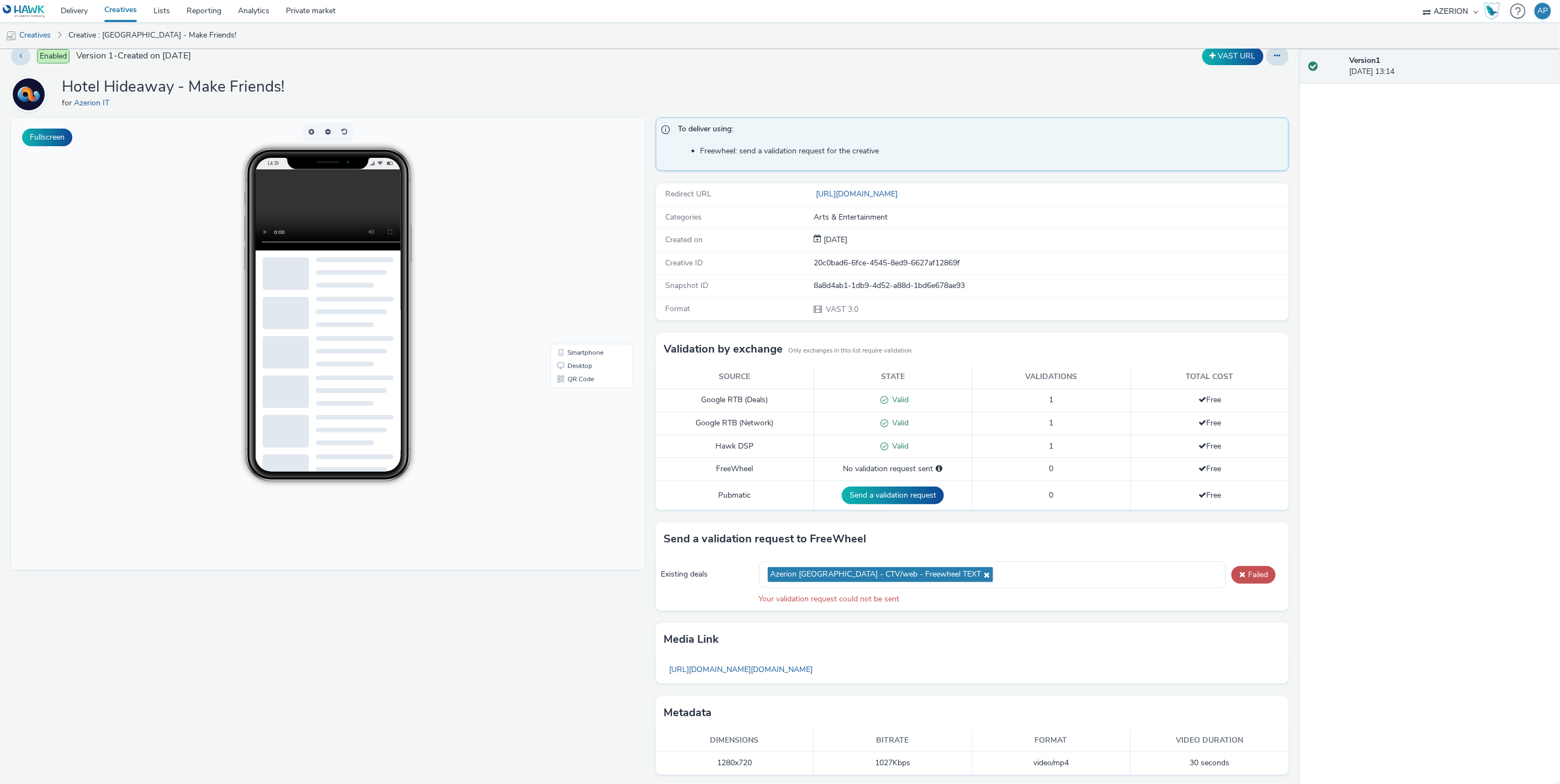
click at [621, 25] on ul "Creatives Creative : [GEOGRAPHIC_DATA] - Make Friends!" at bounding box center [780, 35] width 1560 height 27
click at [412, 43] on ul "Creatives Creative : [GEOGRAPHIC_DATA] - Make Friends!" at bounding box center [780, 35] width 1560 height 27
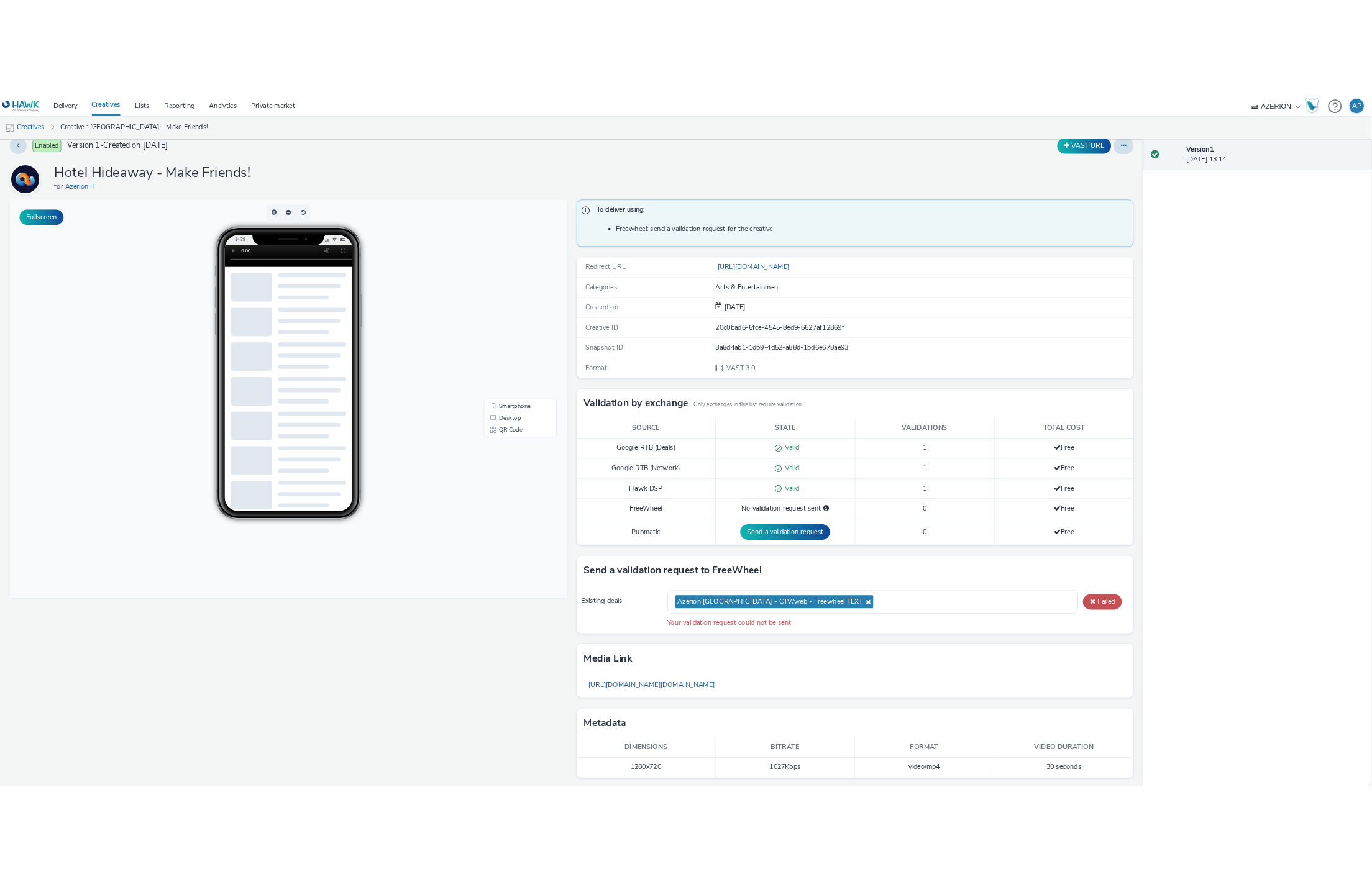
scroll to position [0, 0]
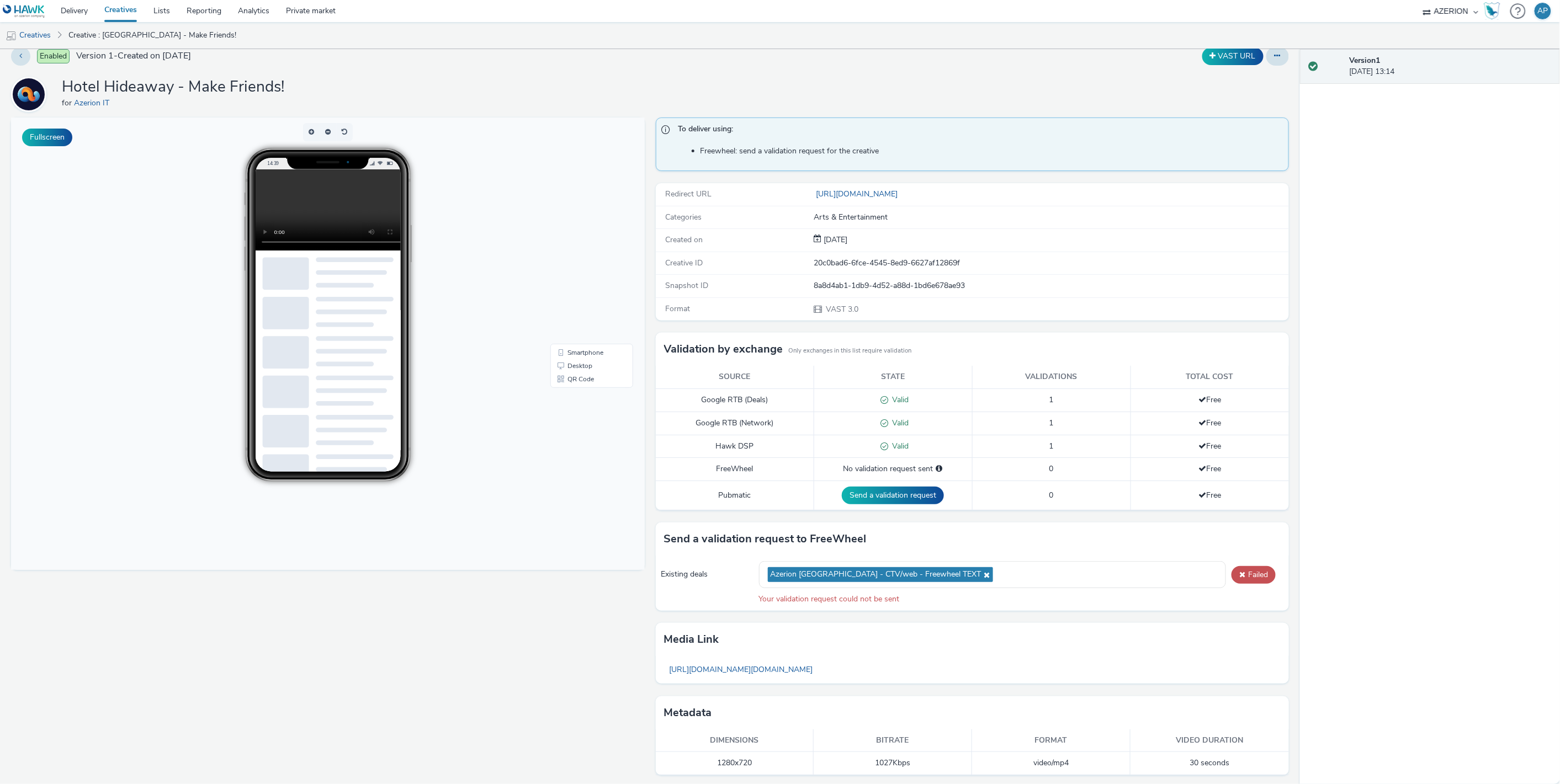
click at [312, 216] on video at bounding box center [337, 210] width 162 height 81
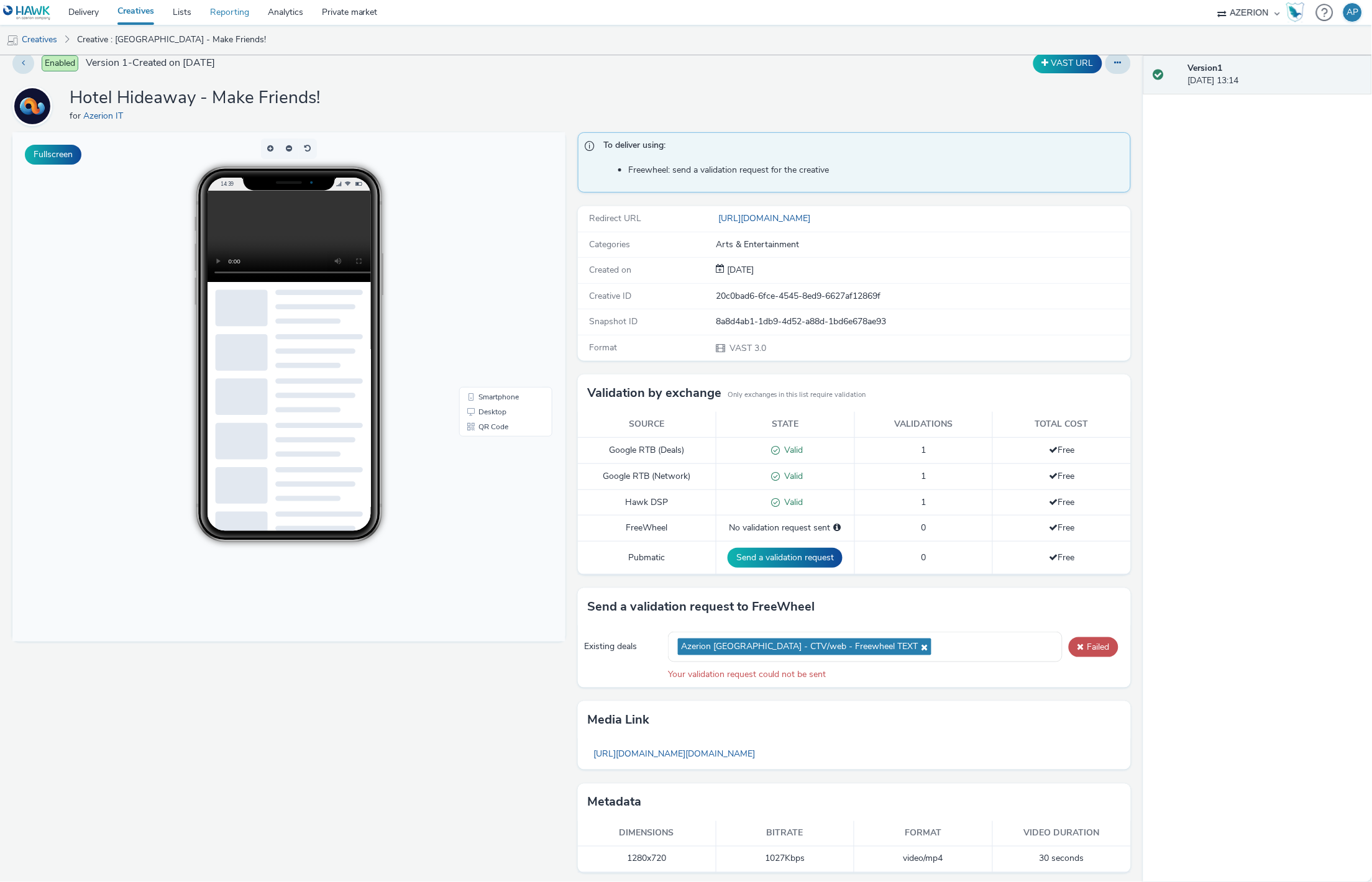
scroll to position [14, 0]
